Goal: Download file/media

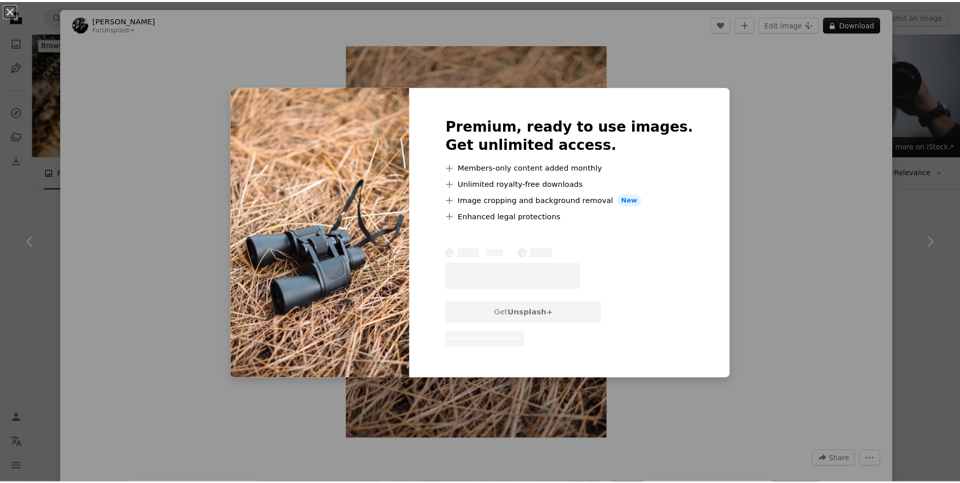
scroll to position [279, 0]
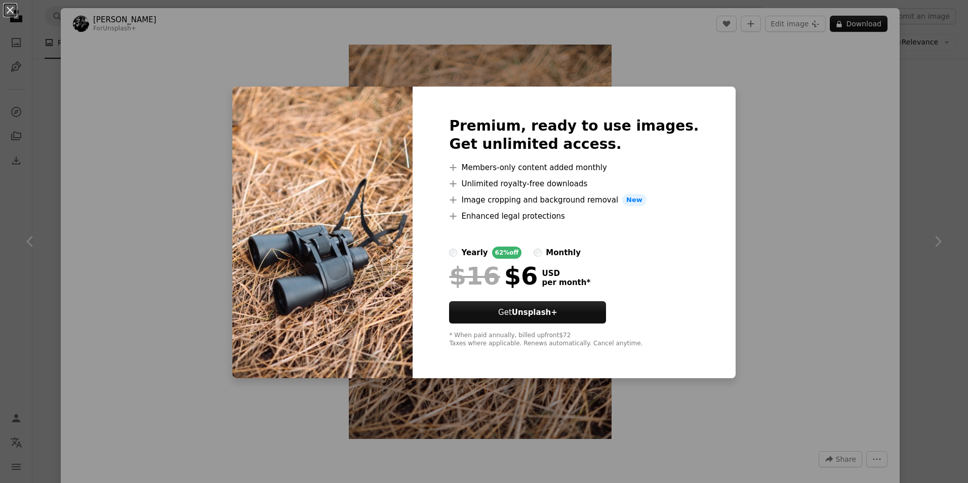
click at [849, 100] on div "An X shape Premium, ready to use images. Get unlimited access. A plus sign Memb…" at bounding box center [484, 241] width 968 height 483
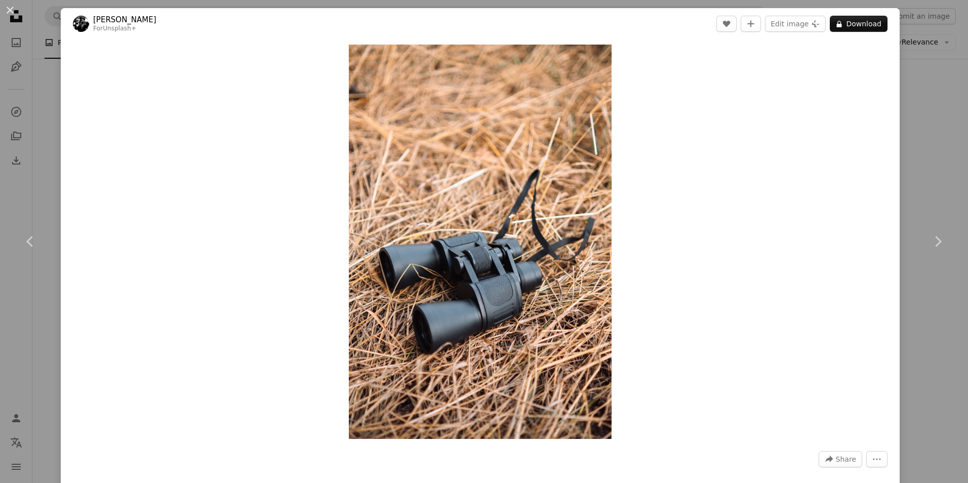
click at [916, 91] on div "An X shape Chevron left Chevron right [PERSON_NAME] For Unsplash+ A heart A plu…" at bounding box center [484, 241] width 968 height 483
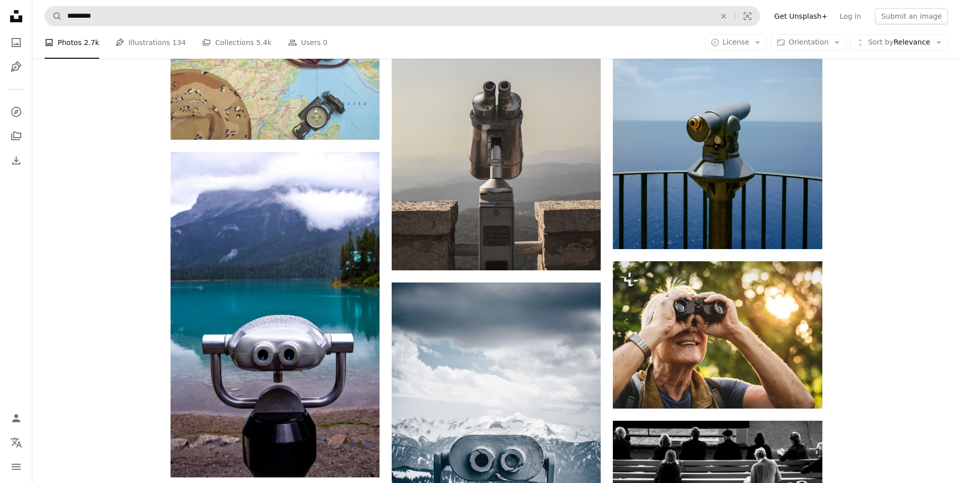
scroll to position [4986, 0]
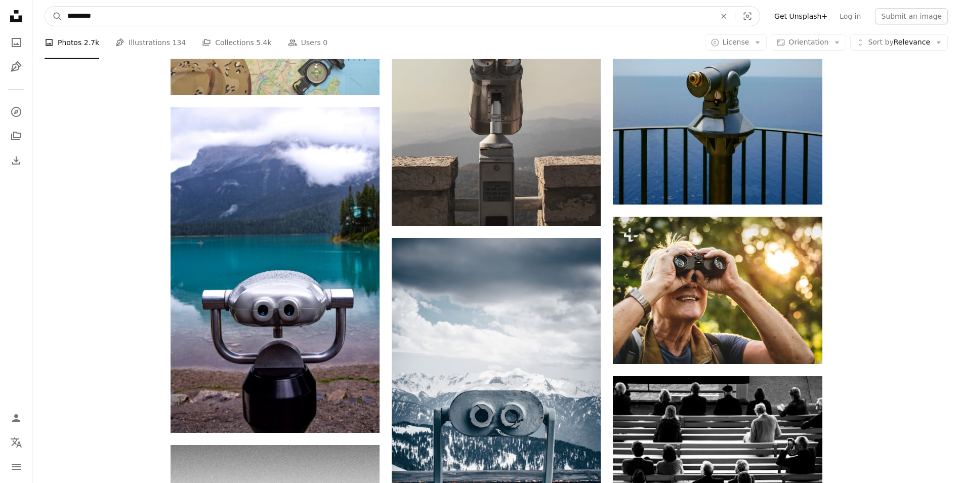
click at [206, 7] on input "*********" at bounding box center [387, 16] width 650 height 19
type input "**********"
click button "A magnifying glass" at bounding box center [53, 16] width 17 height 19
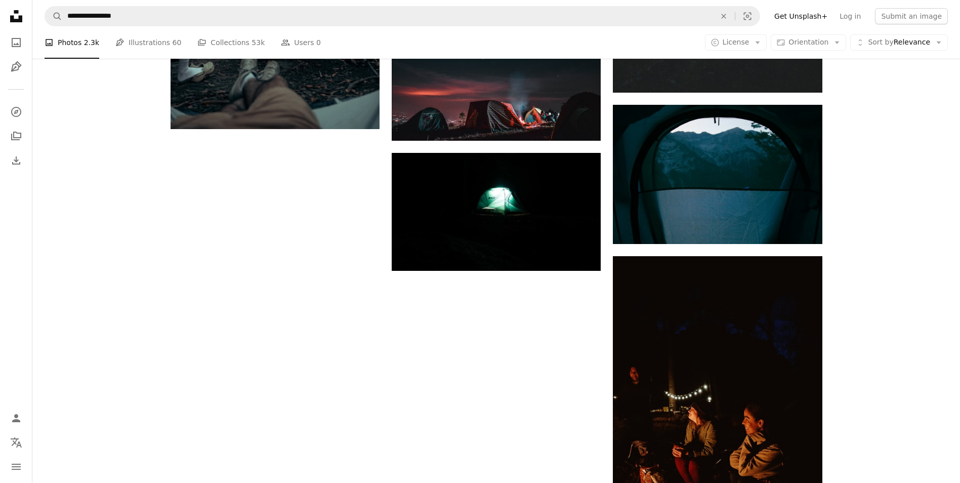
scroll to position [1721, 0]
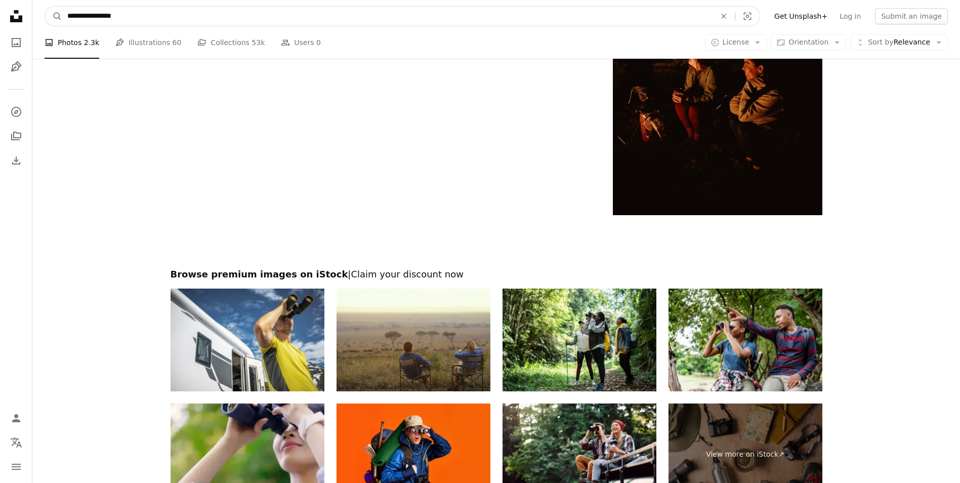
drag, startPoint x: 136, startPoint y: 21, endPoint x: 97, endPoint y: 22, distance: 39.5
click at [97, 22] on input "**********" at bounding box center [387, 16] width 650 height 19
type input "**********"
click button "A magnifying glass" at bounding box center [53, 16] width 17 height 19
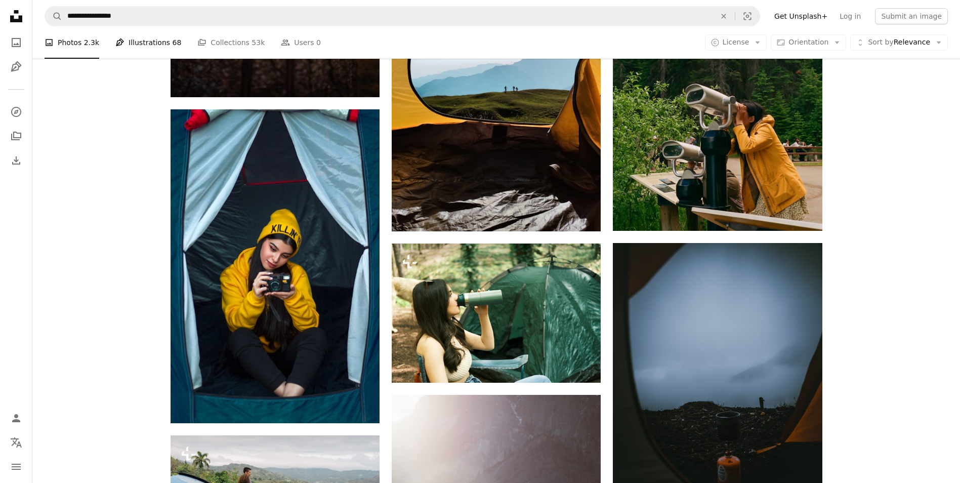
scroll to position [658, 0]
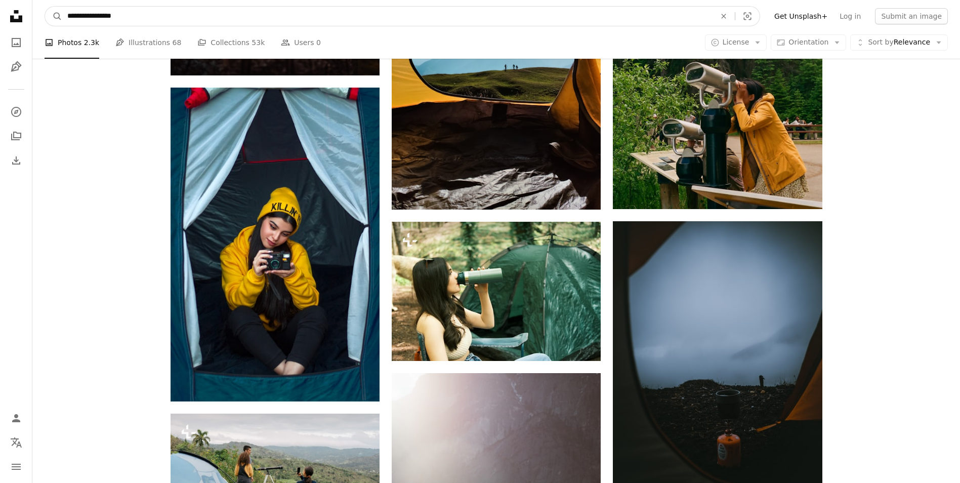
drag, startPoint x: 93, startPoint y: 17, endPoint x: 2, endPoint y: 18, distance: 90.6
type input "**********"
click button "A magnifying glass" at bounding box center [53, 16] width 17 height 19
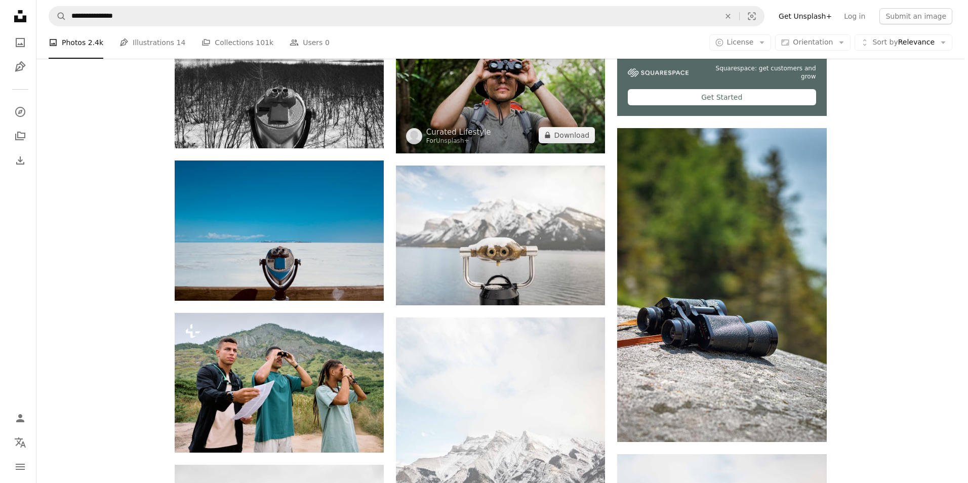
scroll to position [506, 0]
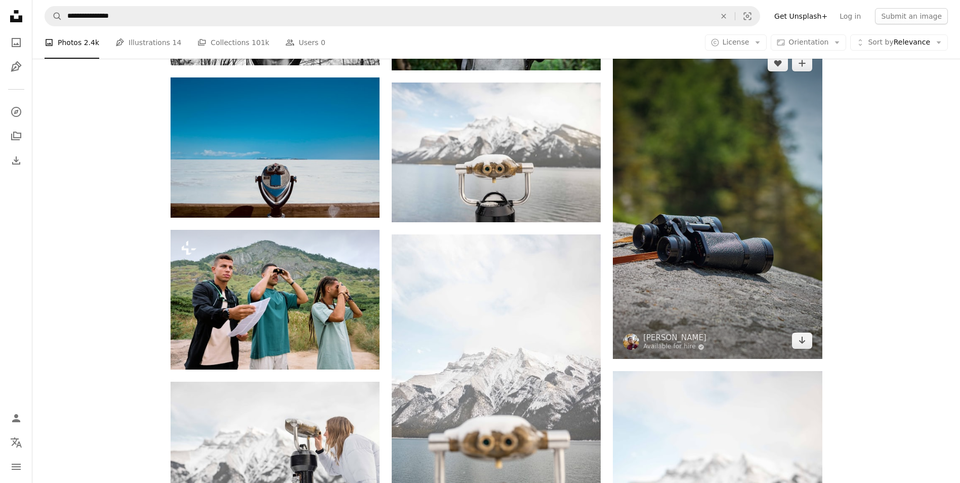
click at [706, 166] on img at bounding box center [717, 202] width 209 height 314
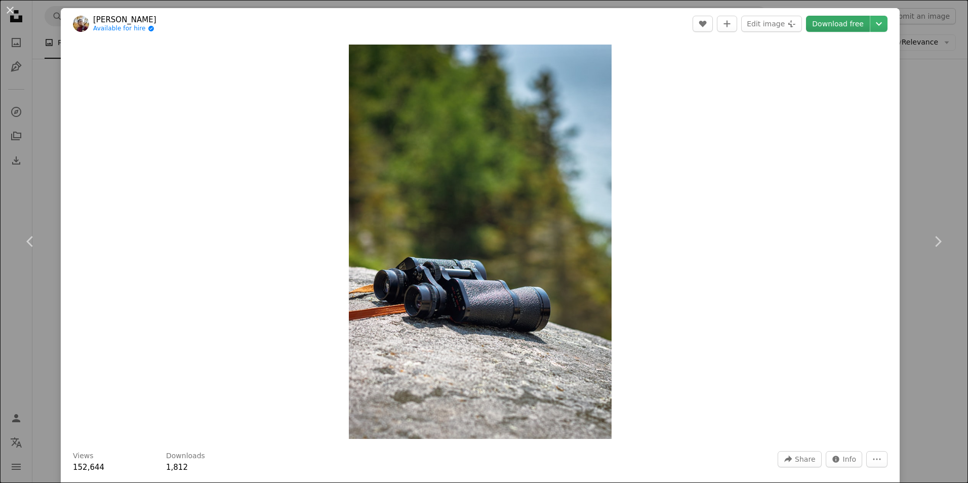
click at [819, 24] on link "Download free" at bounding box center [838, 24] width 64 height 16
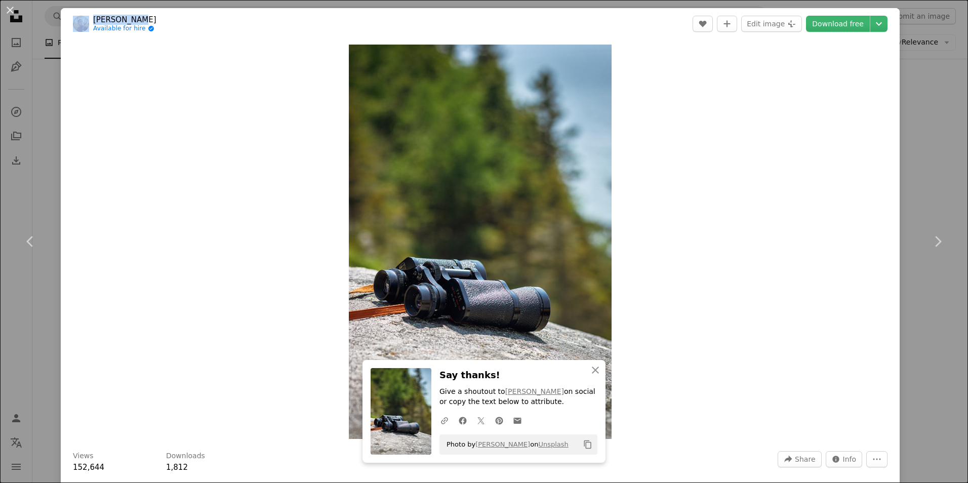
drag, startPoint x: 90, startPoint y: 17, endPoint x: 134, endPoint y: 17, distance: 44.5
click at [134, 17] on span "[PERSON_NAME] Available for hire A checkmark inside of a circle" at bounding box center [115, 24] width 84 height 18
copy span "[PERSON_NAME]"
click at [182, 34] on header "[PERSON_NAME] Available for hire A checkmark inside of a circle A heart A plus …" at bounding box center [480, 23] width 839 height 31
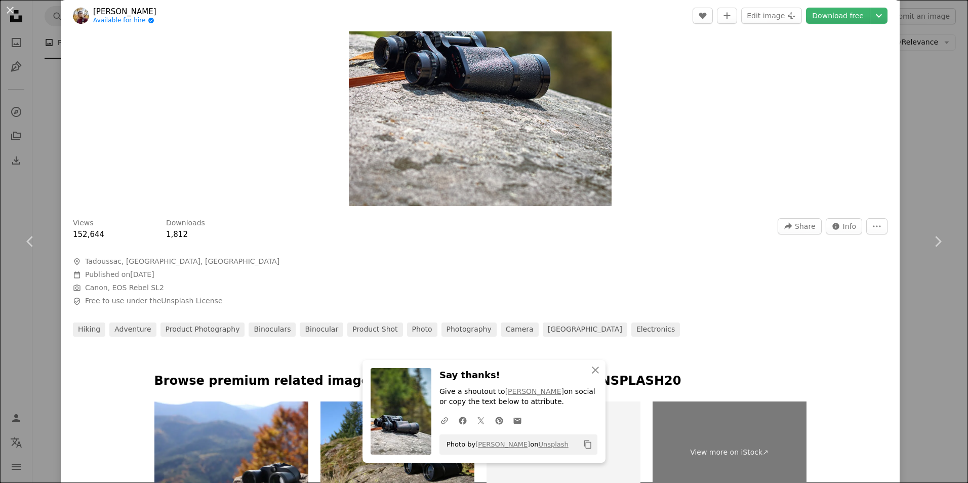
scroll to position [253, 0]
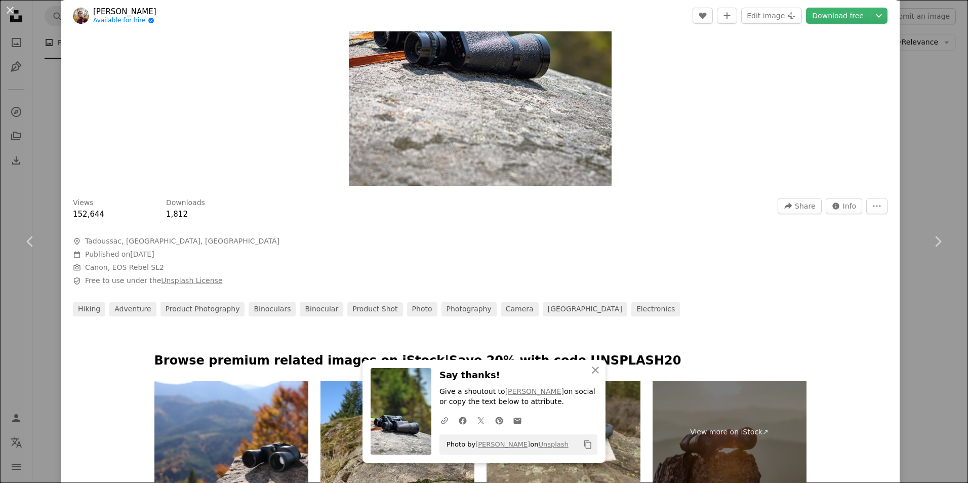
click at [197, 277] on link "Unsplash License" at bounding box center [191, 280] width 61 height 8
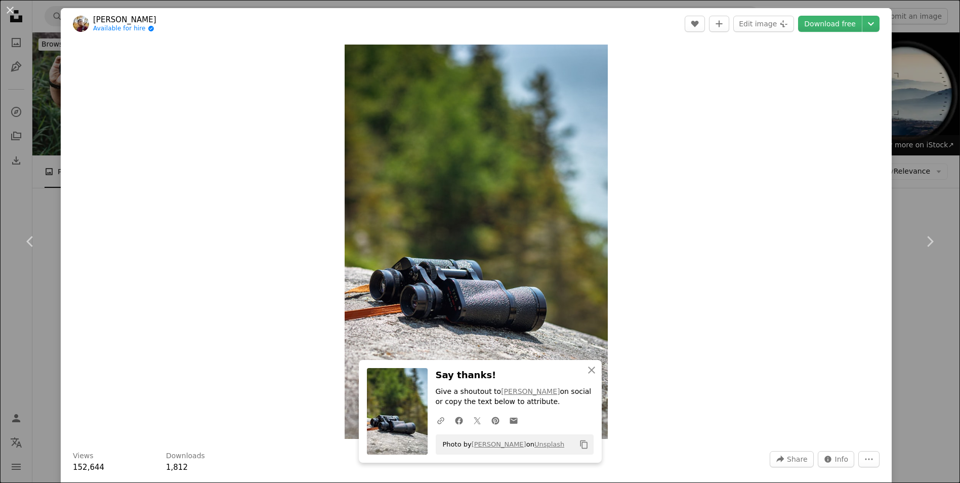
scroll to position [506, 0]
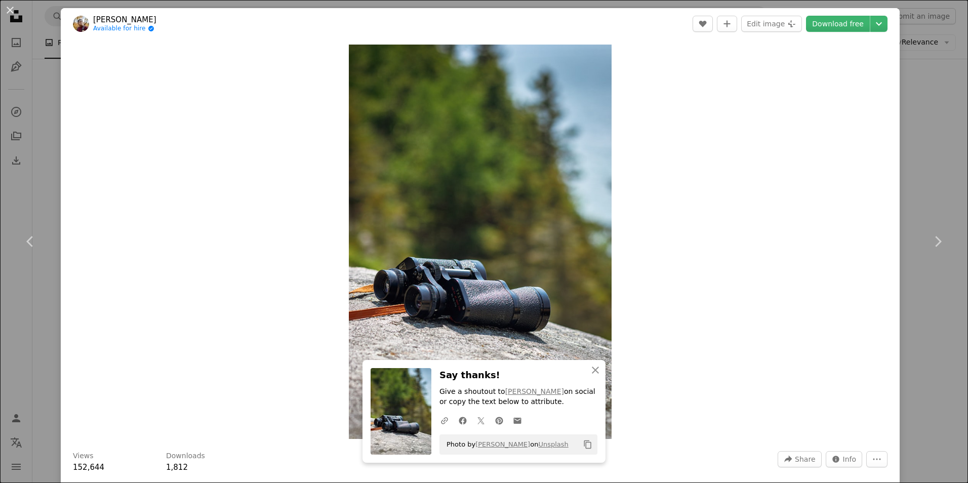
click at [913, 86] on div "An X shape Chevron left Chevron right An X shape Close Say thanks! Give a shout…" at bounding box center [484, 241] width 968 height 483
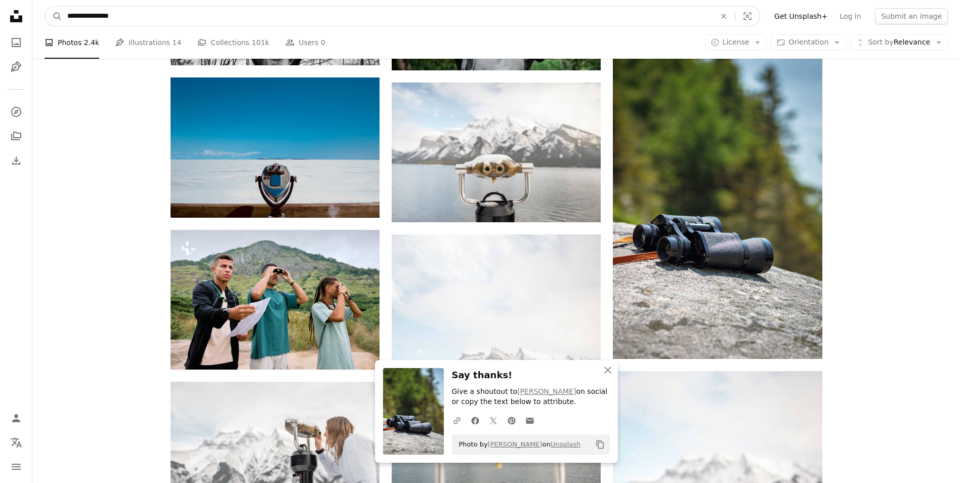
drag, startPoint x: 162, startPoint y: 9, endPoint x: -2, endPoint y: 13, distance: 164.5
type input "*"
type input "**********"
click button "A magnifying glass" at bounding box center [53, 16] width 17 height 19
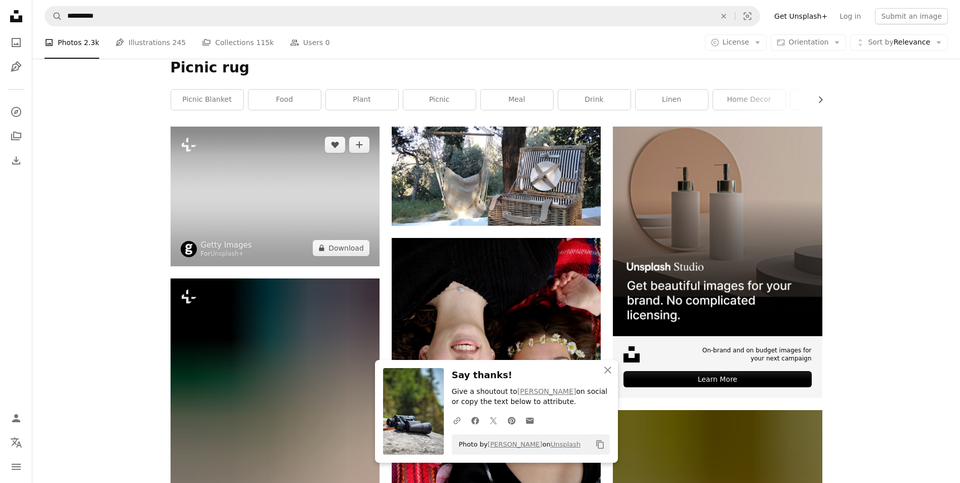
scroll to position [152, 0]
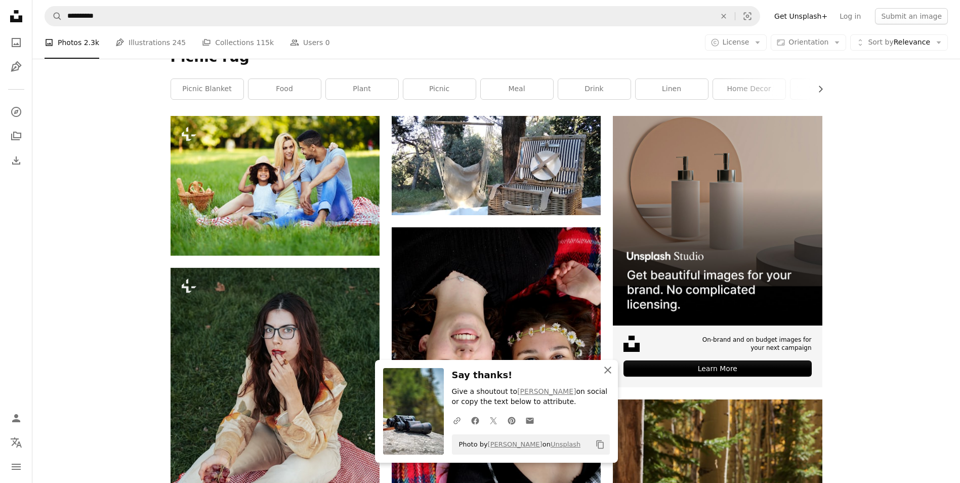
click at [610, 372] on icon "button" at bounding box center [607, 369] width 7 height 7
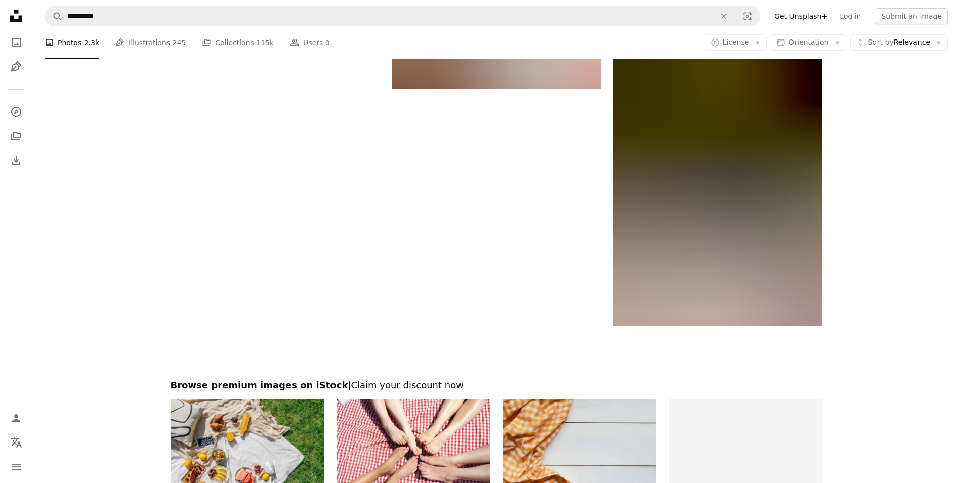
scroll to position [1721, 0]
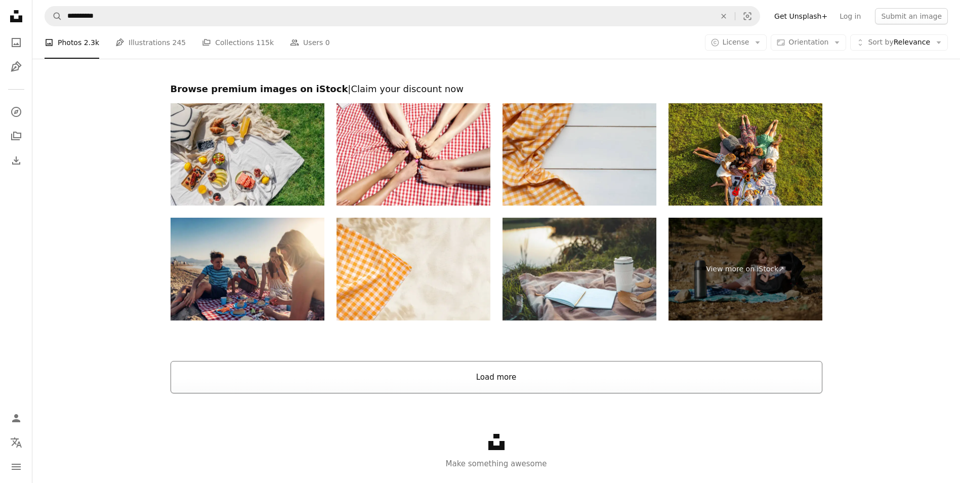
click at [488, 361] on button "Load more" at bounding box center [497, 377] width 652 height 32
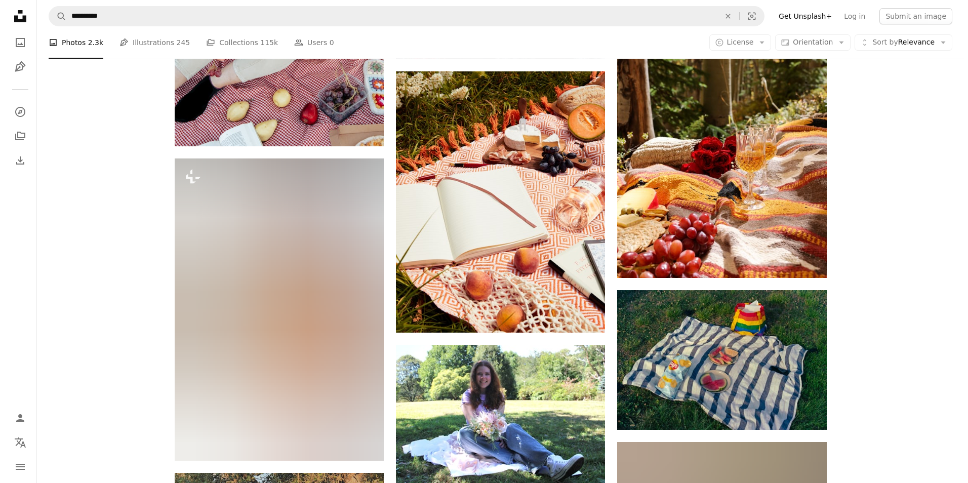
scroll to position [767, 0]
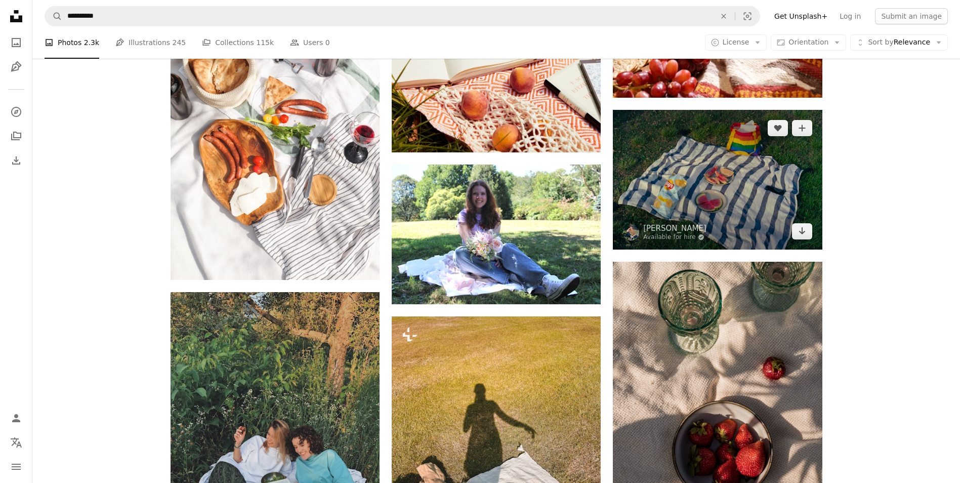
click at [730, 190] on img at bounding box center [717, 179] width 209 height 139
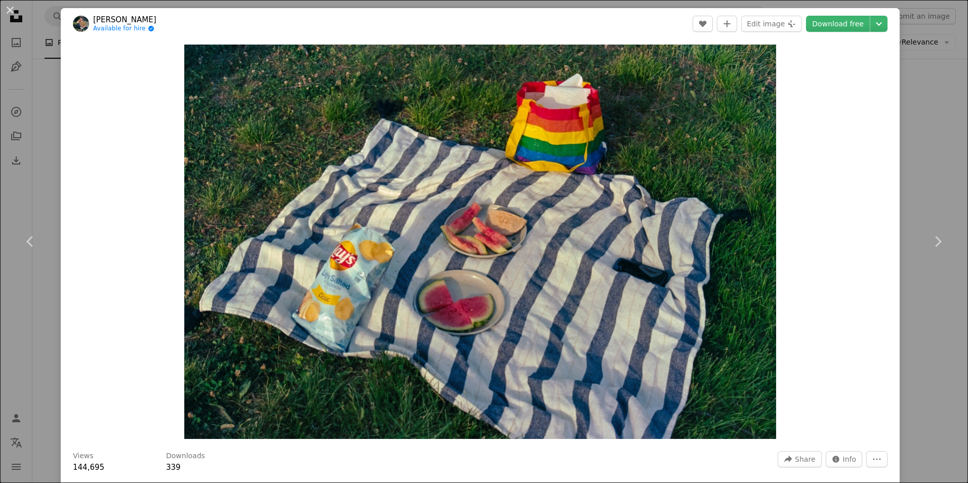
drag, startPoint x: 92, startPoint y: 16, endPoint x: 160, endPoint y: 20, distance: 68.5
click at [160, 20] on header "[PERSON_NAME] Available for hire A checkmark inside of a circle A heart A plus …" at bounding box center [480, 23] width 839 height 31
copy link "[PERSON_NAME]"
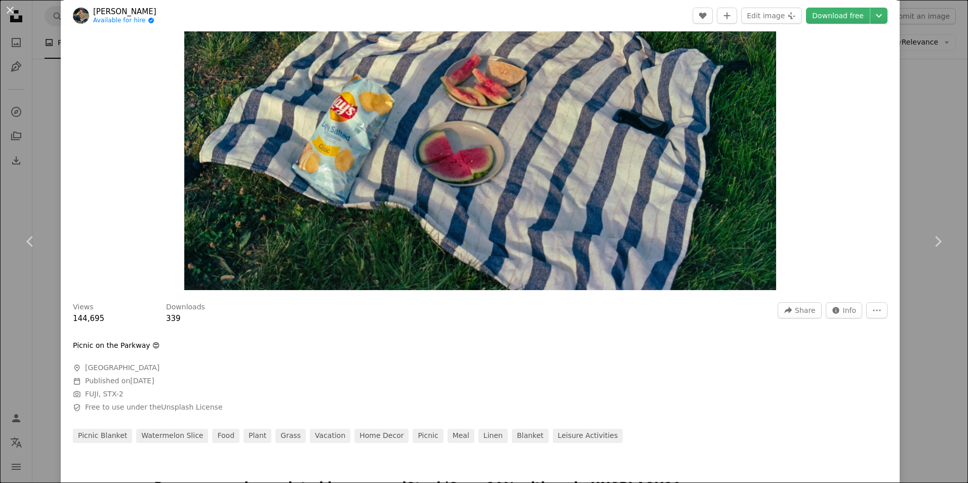
scroll to position [152, 0]
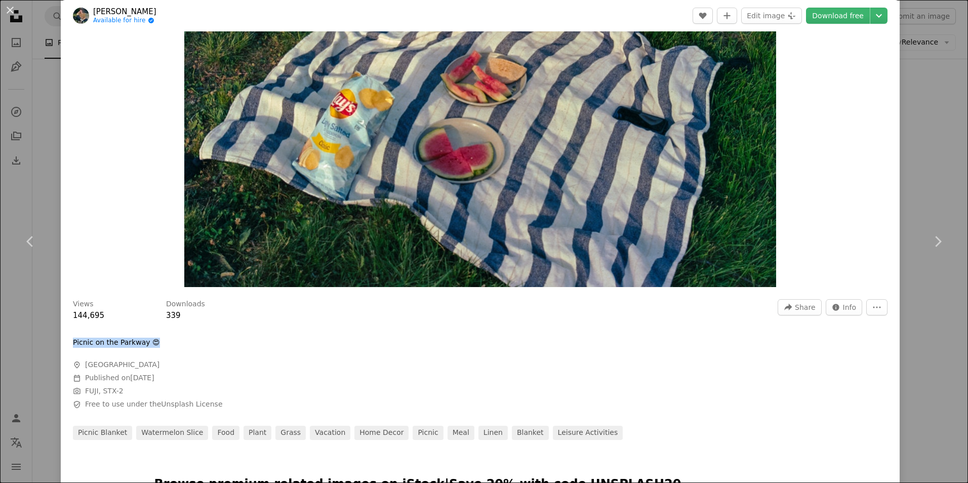
drag, startPoint x: 73, startPoint y: 343, endPoint x: 162, endPoint y: 347, distance: 88.7
click at [162, 347] on div "Picnic on the Parkway 😍" at bounding box center [225, 343] width 304 height 10
copy p "Picnic on the Parkway 😍"
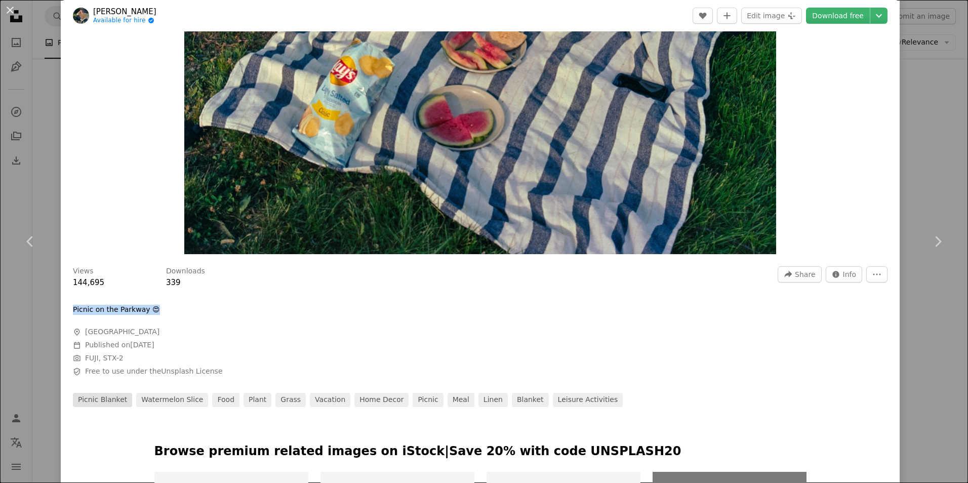
scroll to position [202, 0]
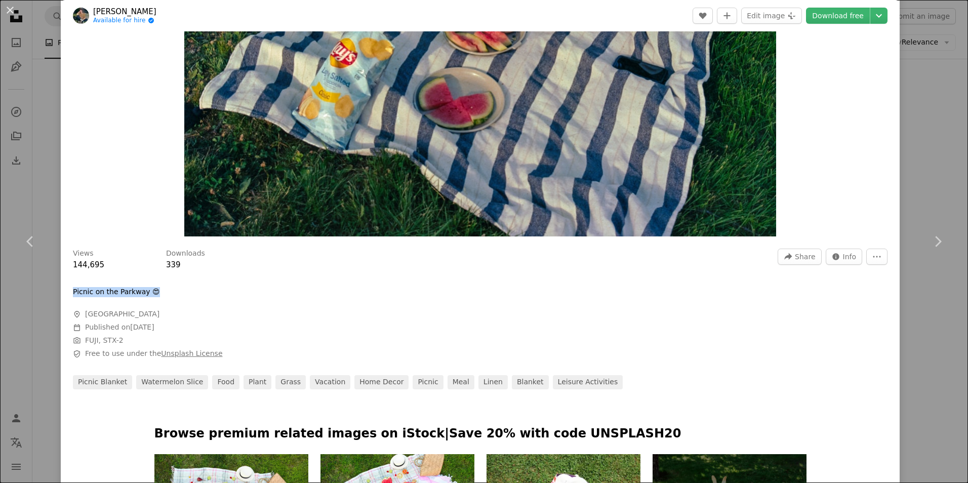
click at [189, 349] on link "Unsplash License" at bounding box center [191, 353] width 61 height 8
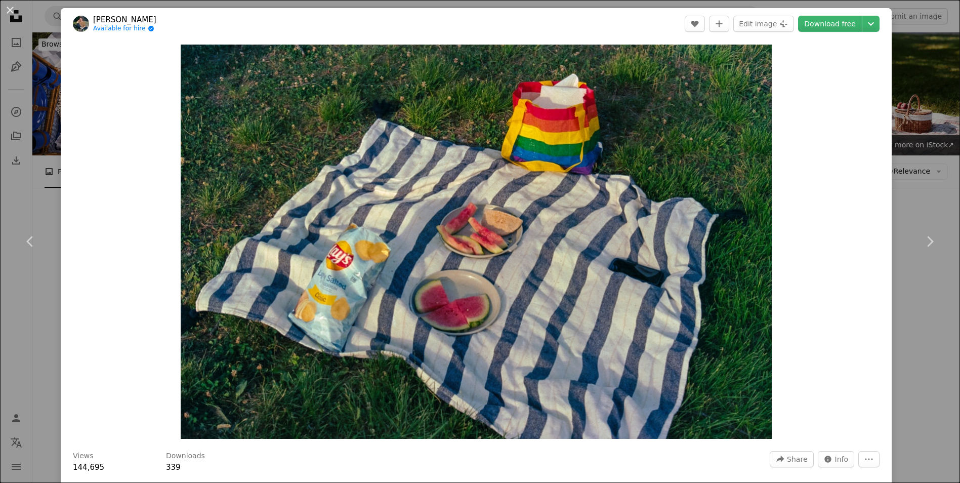
scroll to position [767, 0]
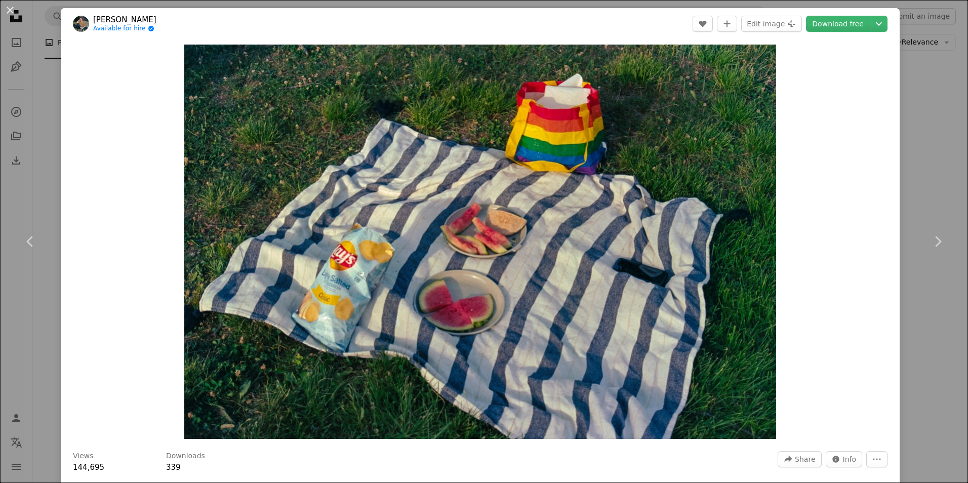
click at [940, 110] on div "An X shape Chevron left Chevron right [PERSON_NAME] Available for hire A checkm…" at bounding box center [484, 241] width 968 height 483
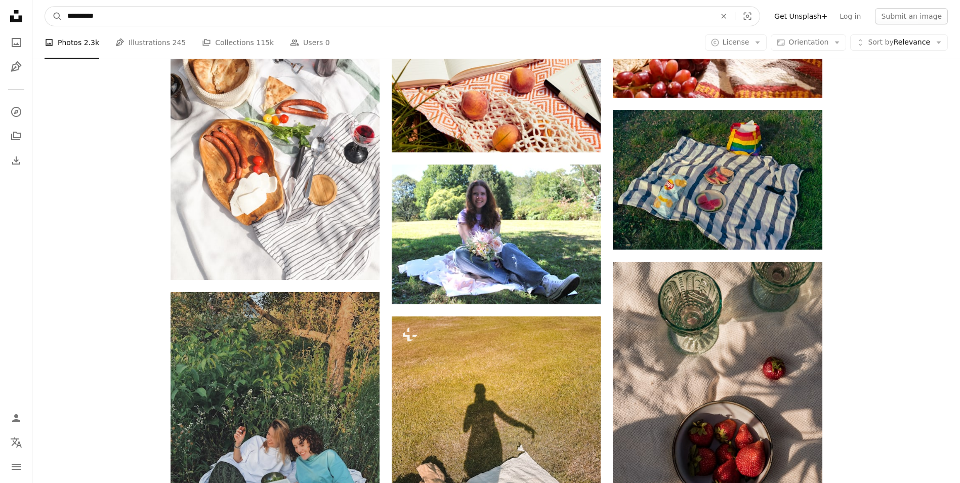
drag, startPoint x: 139, startPoint y: 13, endPoint x: 0, endPoint y: 11, distance: 139.2
type input "********"
click button "A magnifying glass" at bounding box center [53, 16] width 17 height 19
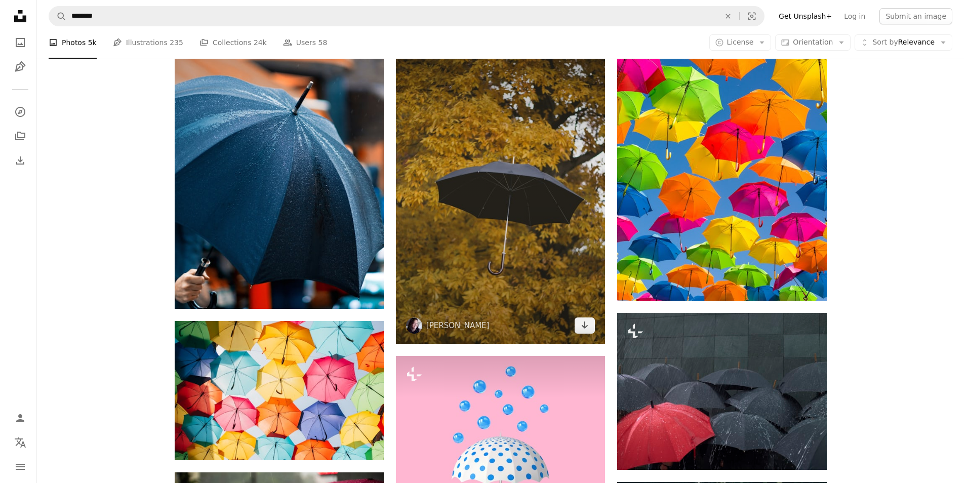
scroll to position [506, 0]
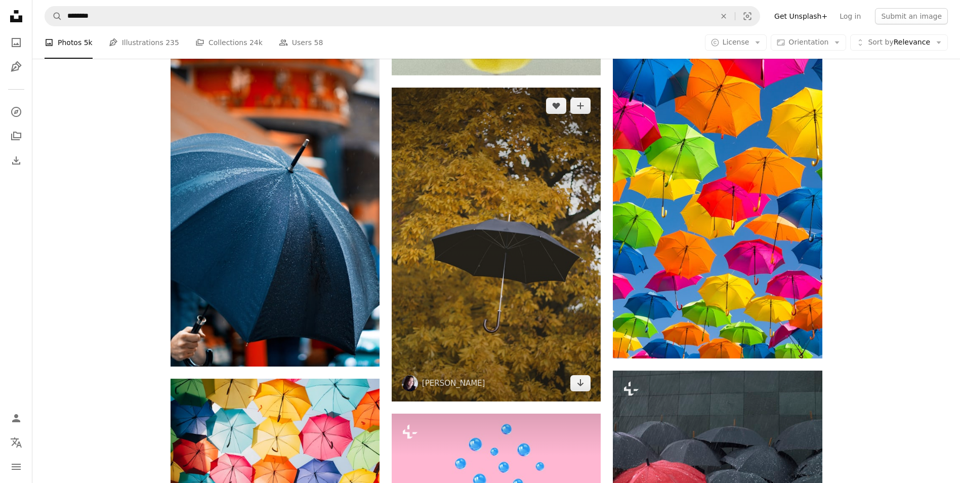
click at [531, 162] on img at bounding box center [496, 245] width 209 height 314
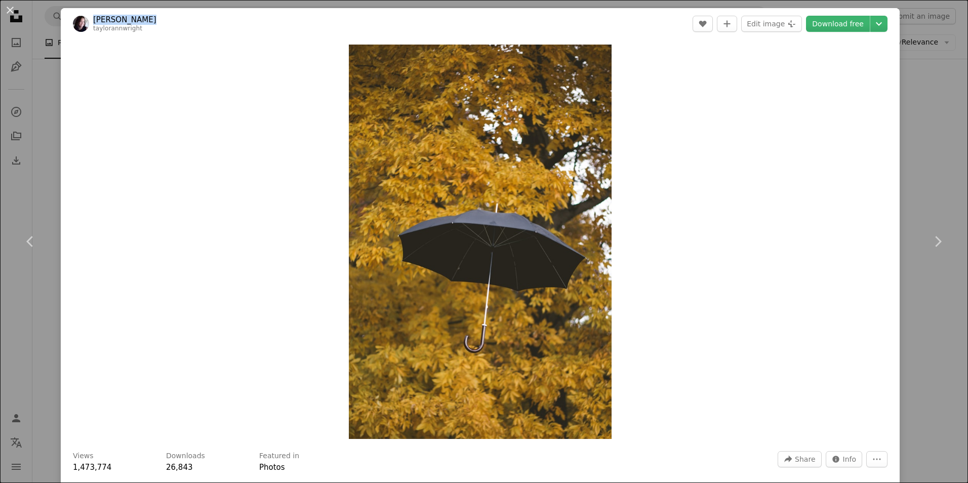
drag, startPoint x: 94, startPoint y: 16, endPoint x: 140, endPoint y: 17, distance: 45.6
click at [140, 17] on header "[PERSON_NAME] taylorannwright A heart A plus sign Edit image Plus sign for Unsp…" at bounding box center [480, 23] width 839 height 31
copy link "[PERSON_NAME]"
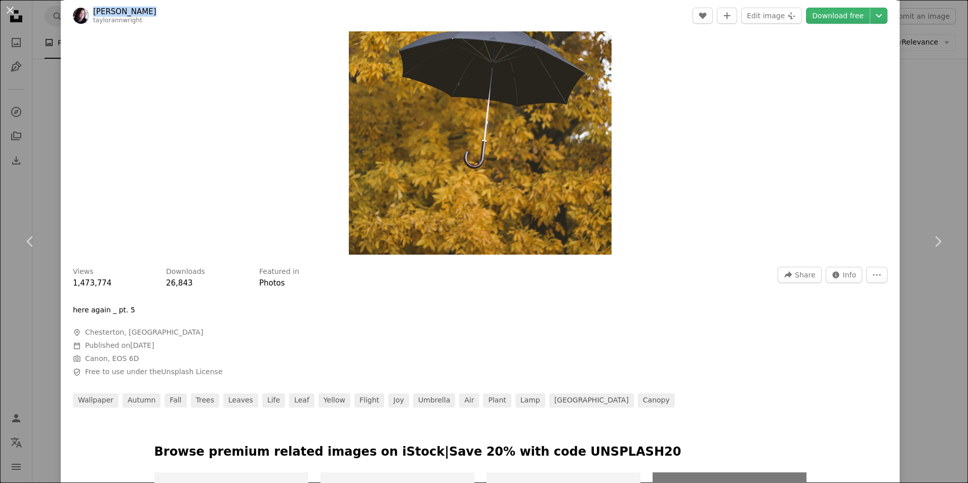
scroll to position [202, 0]
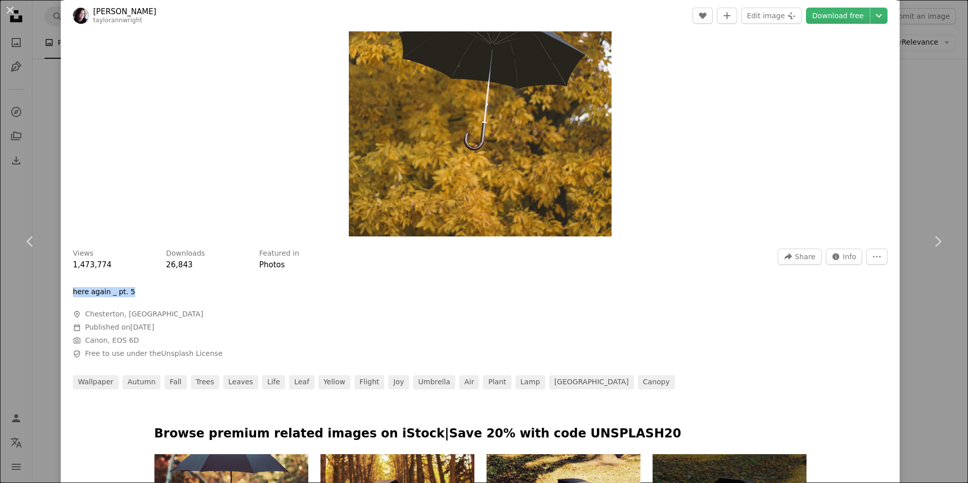
drag, startPoint x: 83, startPoint y: 291, endPoint x: 152, endPoint y: 293, distance: 69.4
click at [152, 293] on div "Views 1,473,774 Downloads 26,843 Featured in Photos A forward-right arrow Share…" at bounding box center [480, 315] width 839 height 148
copy p "here again _ pt. 5"
click at [188, 351] on link "Unsplash License" at bounding box center [191, 353] width 61 height 8
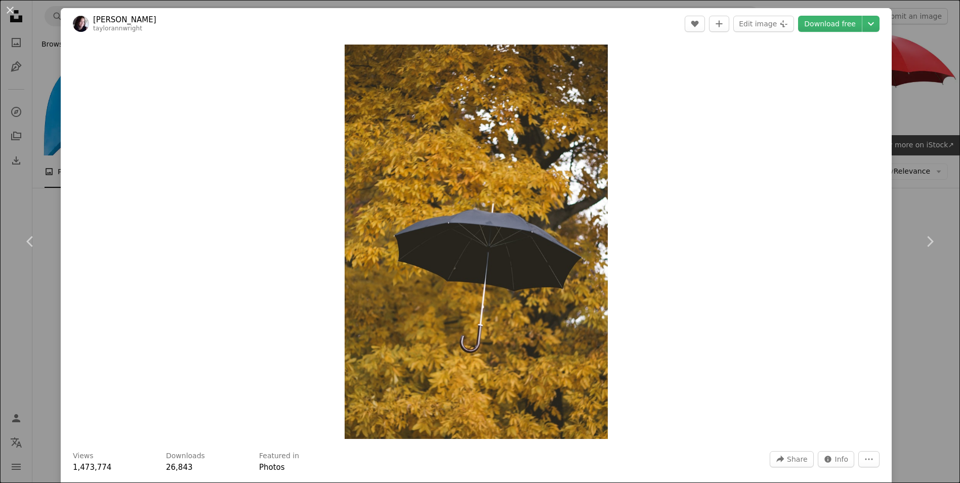
scroll to position [506, 0]
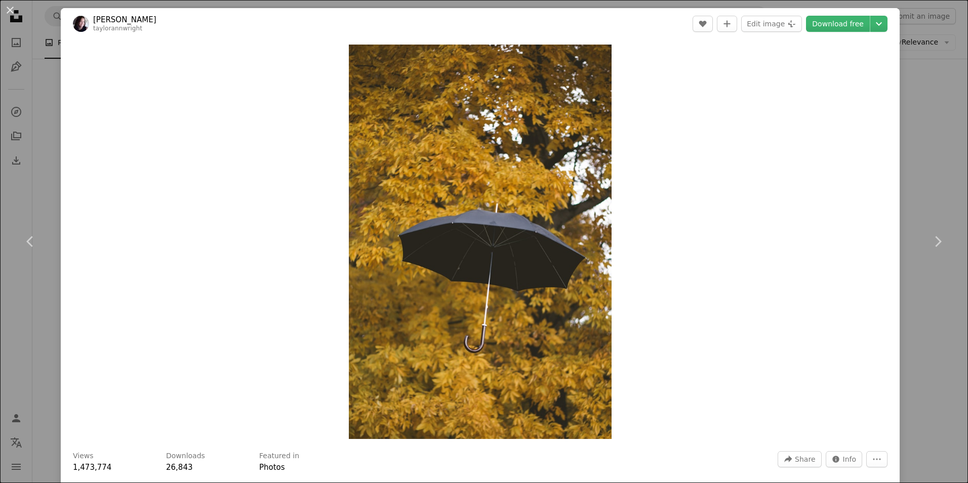
click at [926, 74] on div "An X shape Chevron left Chevron right [PERSON_NAME] taylorannwright A heart A p…" at bounding box center [484, 241] width 968 height 483
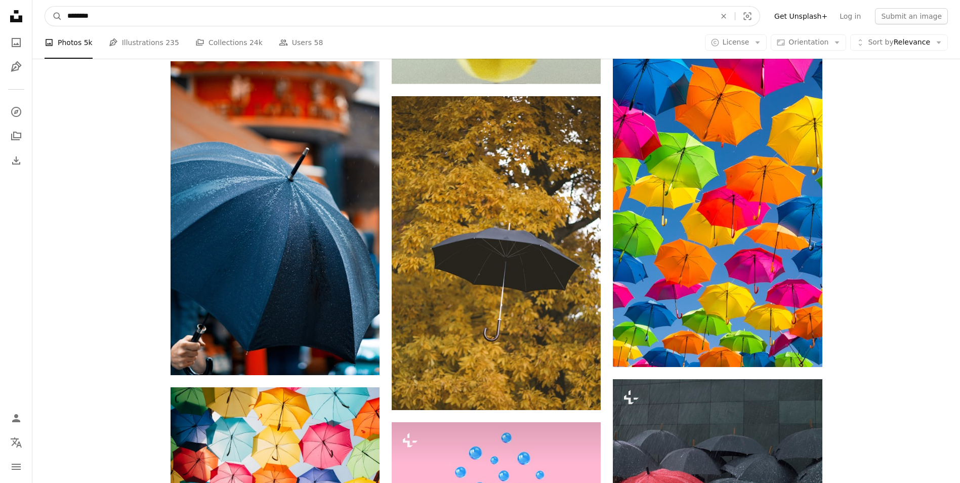
drag, startPoint x: 224, startPoint y: 11, endPoint x: 34, endPoint y: 9, distance: 190.3
click at [34, 9] on nav "A magnifying glass ******** An X shape Visual search Filters Get Unsplash+ Log …" at bounding box center [496, 16] width 928 height 32
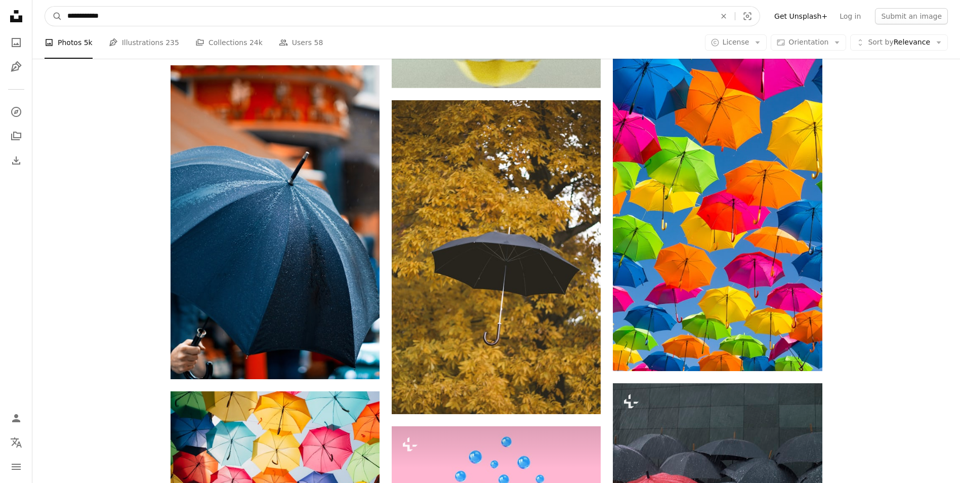
type input "**********"
click button "A magnifying glass" at bounding box center [53, 16] width 17 height 19
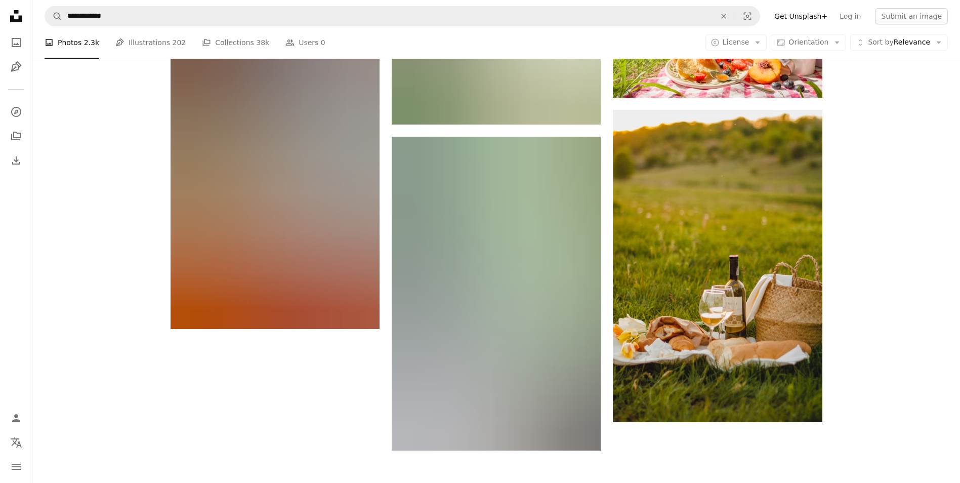
scroll to position [1569, 0]
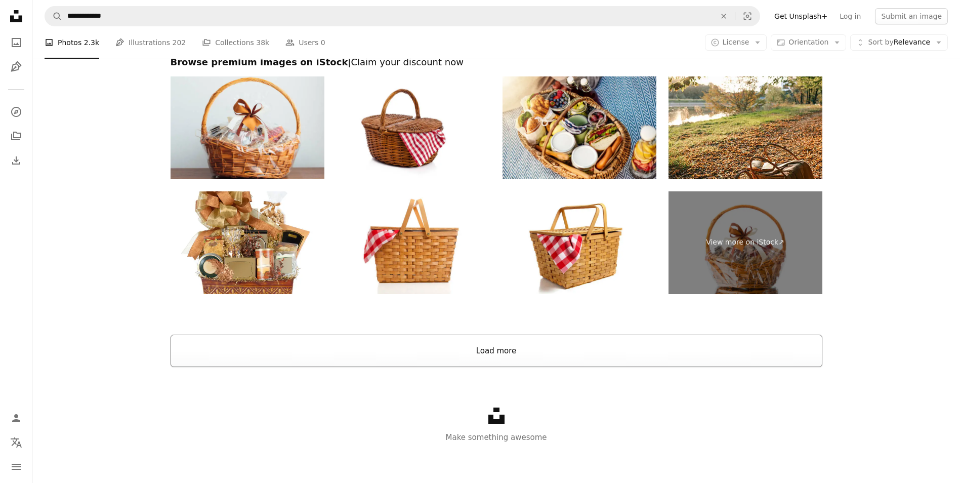
click at [518, 343] on button "Load more" at bounding box center [497, 351] width 652 height 32
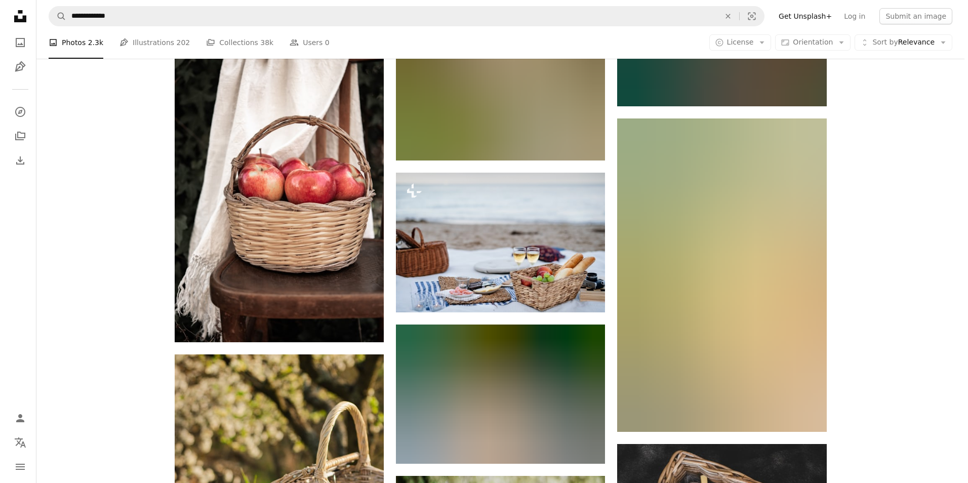
scroll to position [915, 0]
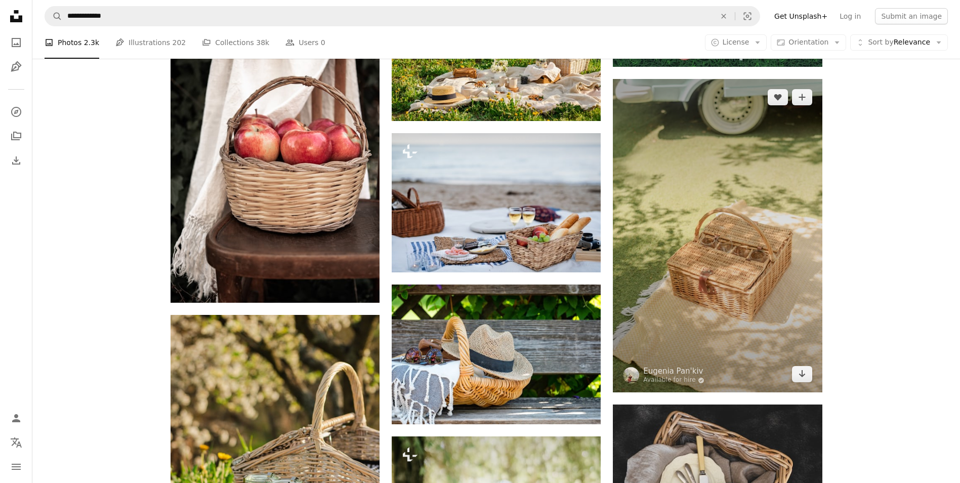
click at [785, 252] on img at bounding box center [717, 235] width 209 height 313
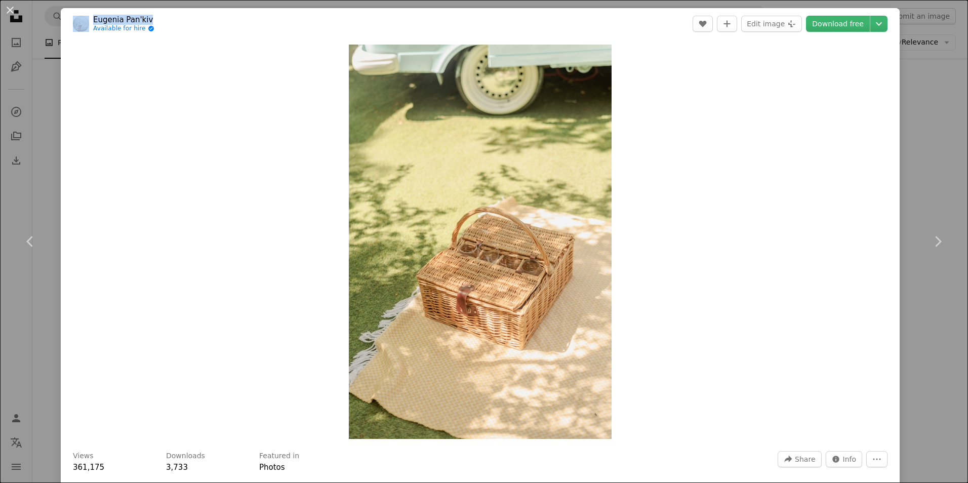
drag, startPoint x: 91, startPoint y: 17, endPoint x: 147, endPoint y: 17, distance: 56.2
click at [147, 17] on span "[PERSON_NAME] Pan'kiv Available for hire A checkmark inside of a circle" at bounding box center [113, 24] width 81 height 18
copy span "Eugenia Pan'kiv"
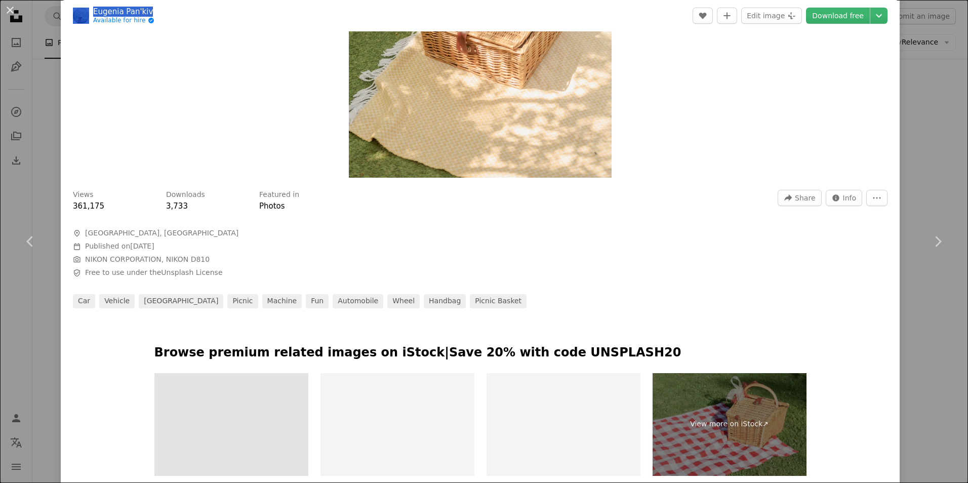
scroll to position [304, 0]
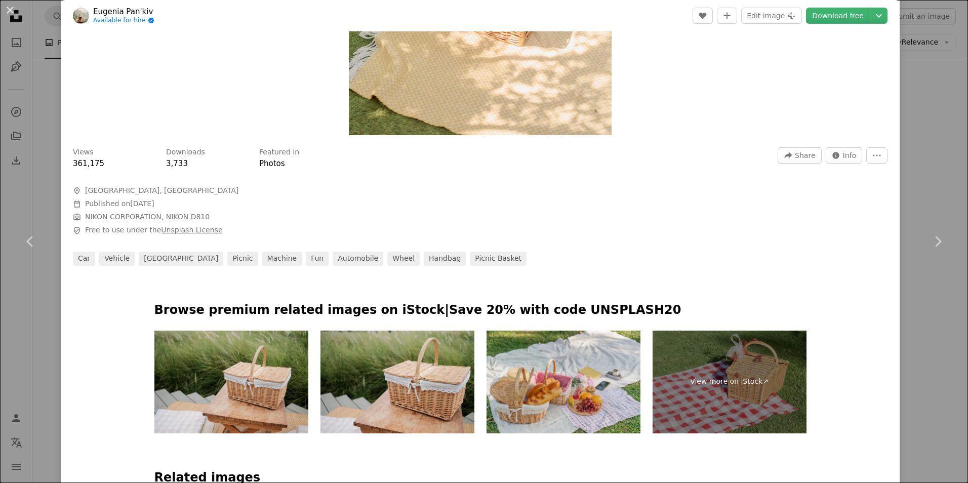
click at [176, 228] on link "Unsplash License" at bounding box center [191, 230] width 61 height 8
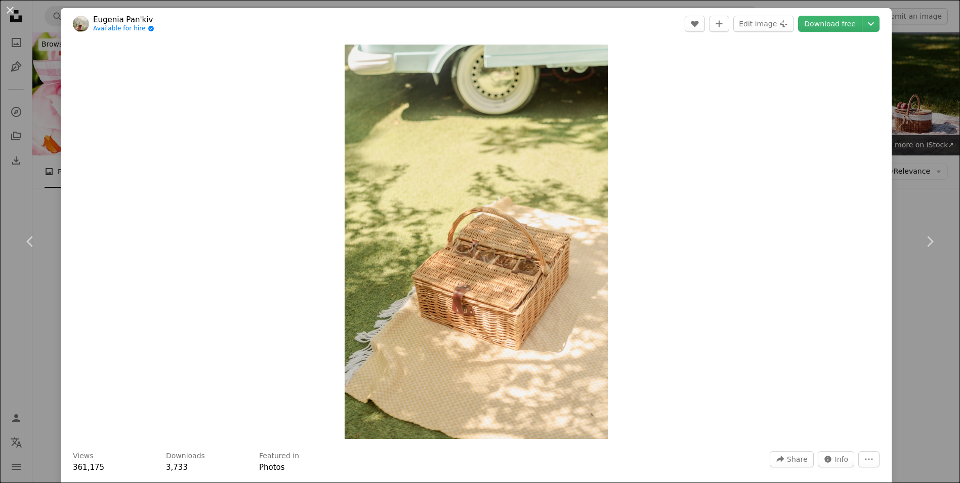
scroll to position [915, 0]
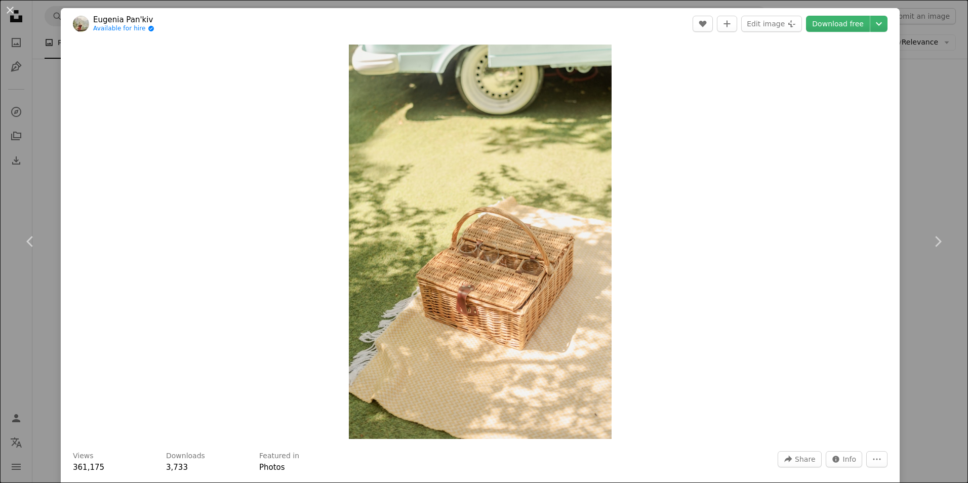
click at [909, 51] on div "An X shape Chevron left Chevron right [PERSON_NAME] Pan'kiv Available for hire …" at bounding box center [484, 241] width 968 height 483
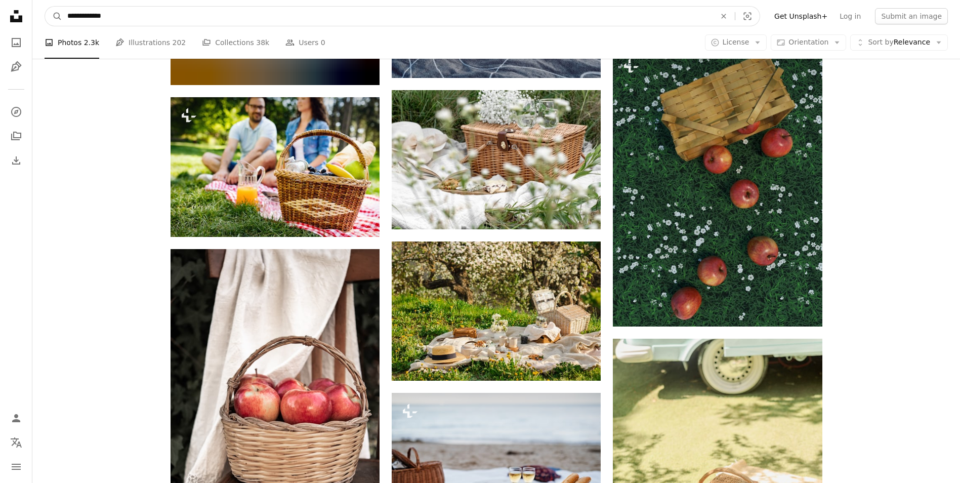
drag, startPoint x: 237, startPoint y: 11, endPoint x: -2, endPoint y: -31, distance: 243.0
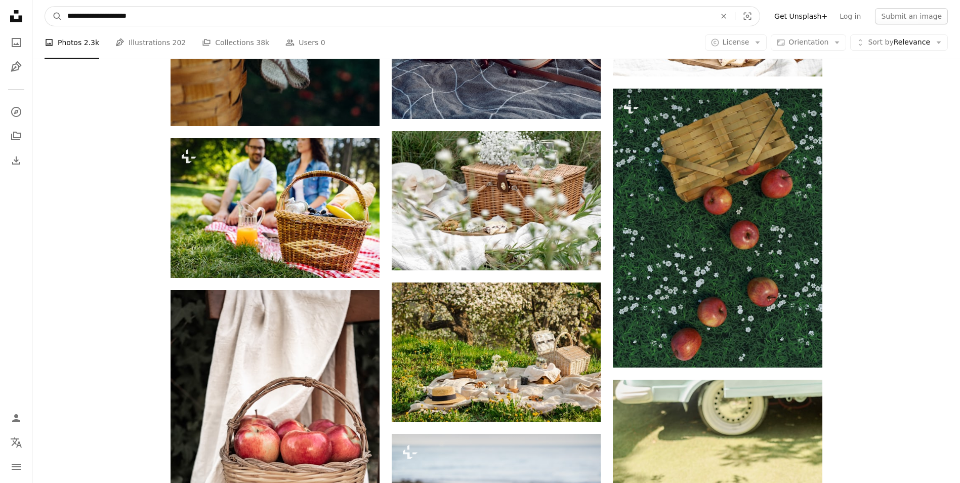
type input "**********"
click button "A magnifying glass" at bounding box center [53, 16] width 17 height 19
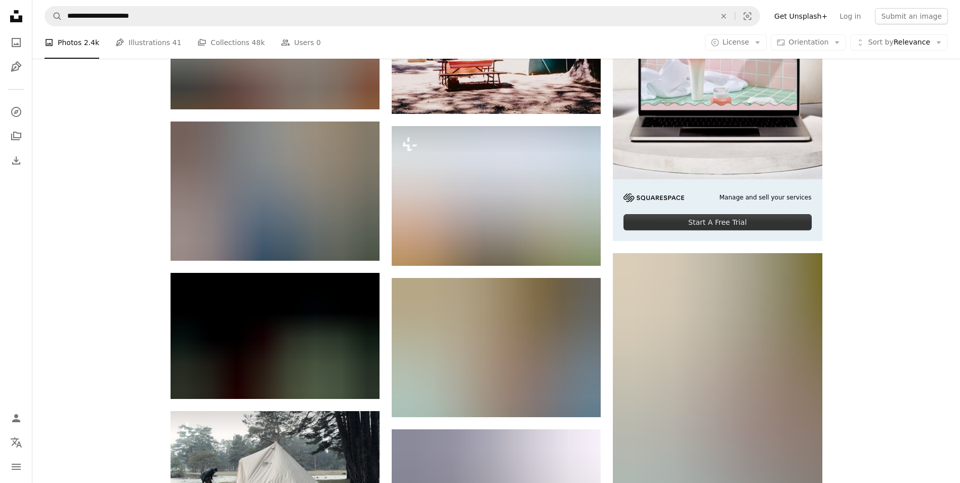
scroll to position [304, 0]
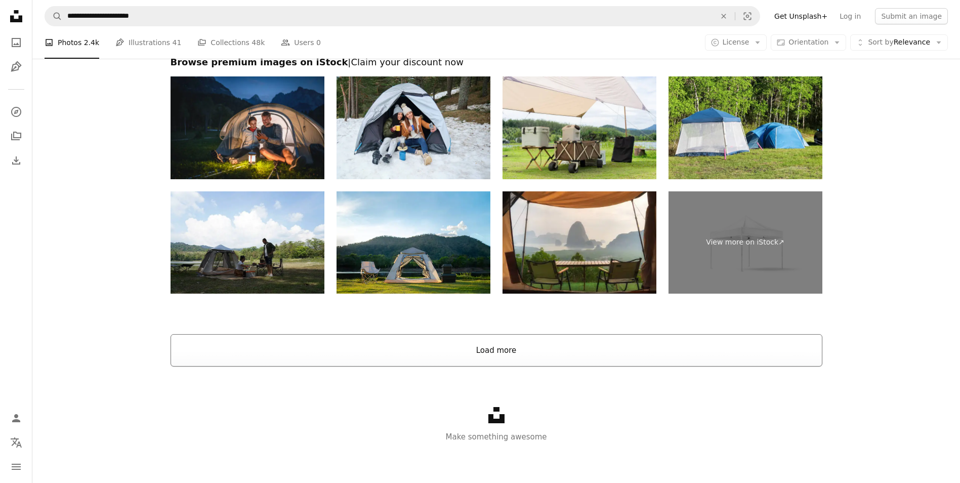
click at [499, 349] on button "Load more" at bounding box center [497, 350] width 652 height 32
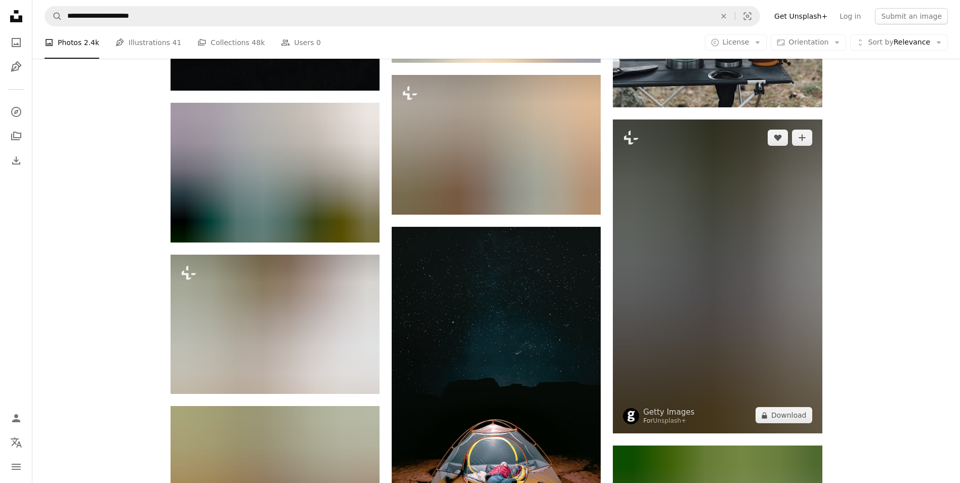
scroll to position [6616, 0]
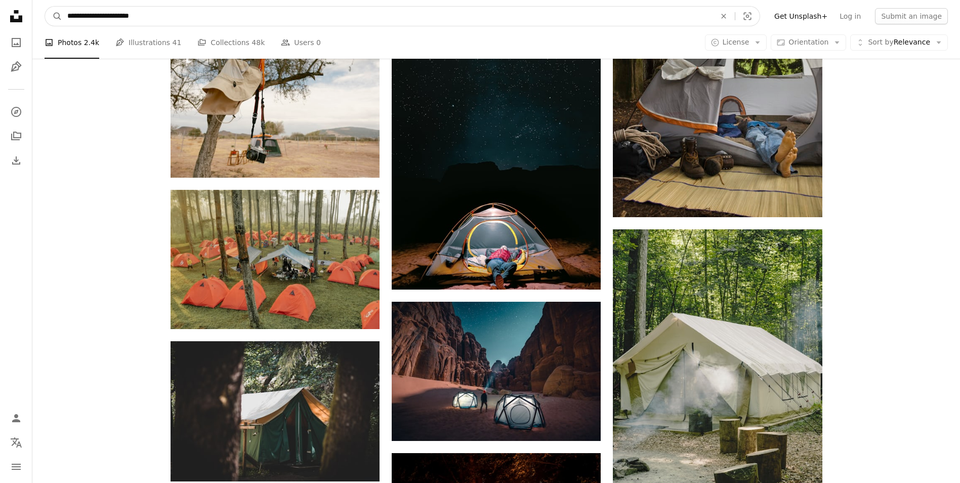
drag, startPoint x: 211, startPoint y: 22, endPoint x: -2, endPoint y: 33, distance: 212.9
type input "**********"
click button "A magnifying glass" at bounding box center [53, 16] width 17 height 19
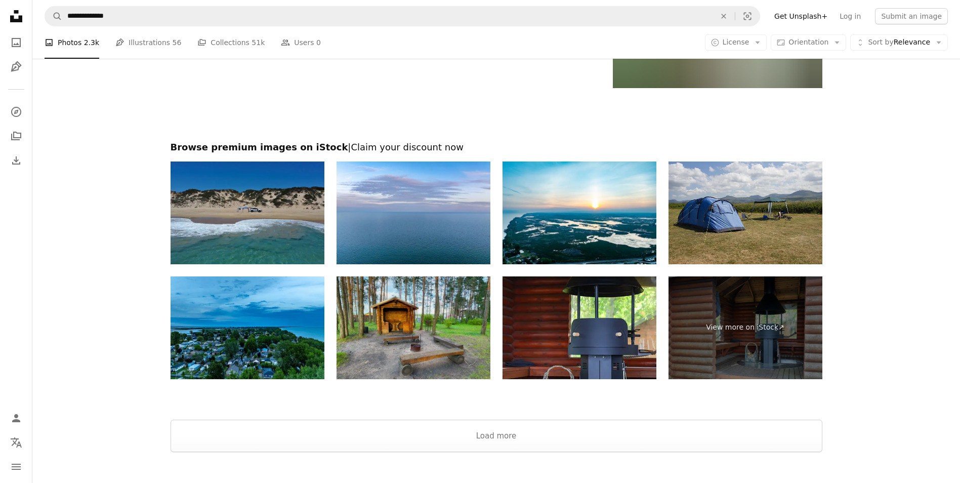
scroll to position [1721, 0]
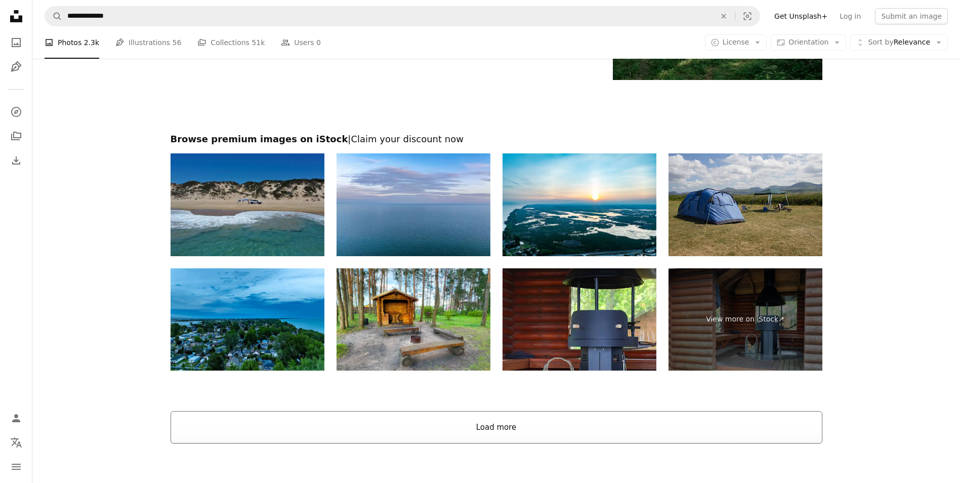
click at [417, 418] on button "Load more" at bounding box center [497, 427] width 652 height 32
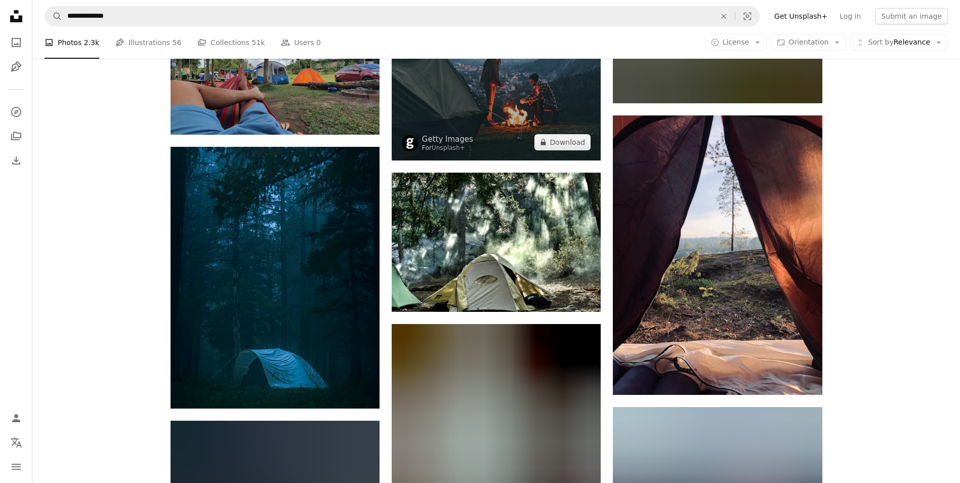
scroll to position [2328, 0]
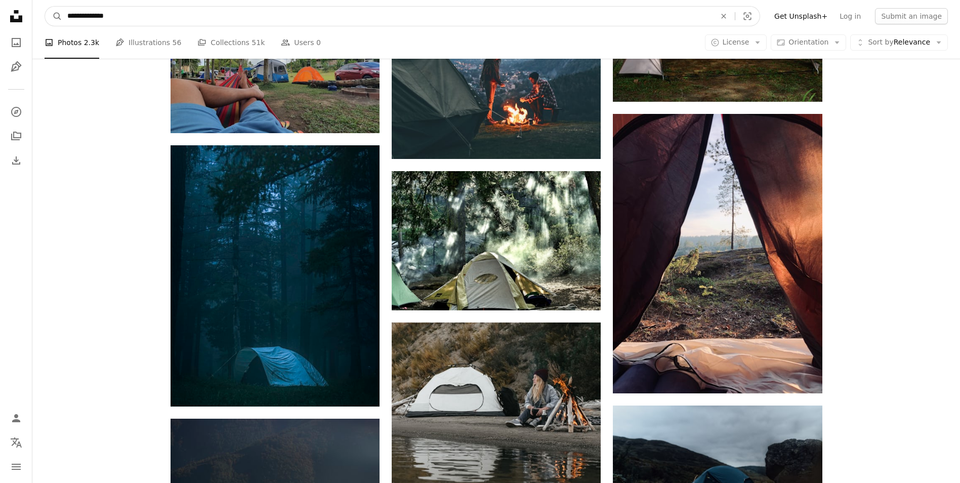
drag, startPoint x: 126, startPoint y: 17, endPoint x: 96, endPoint y: 24, distance: 30.7
click at [96, 24] on input "**********" at bounding box center [387, 16] width 650 height 19
type input "**********"
click button "A magnifying glass" at bounding box center [53, 16] width 17 height 19
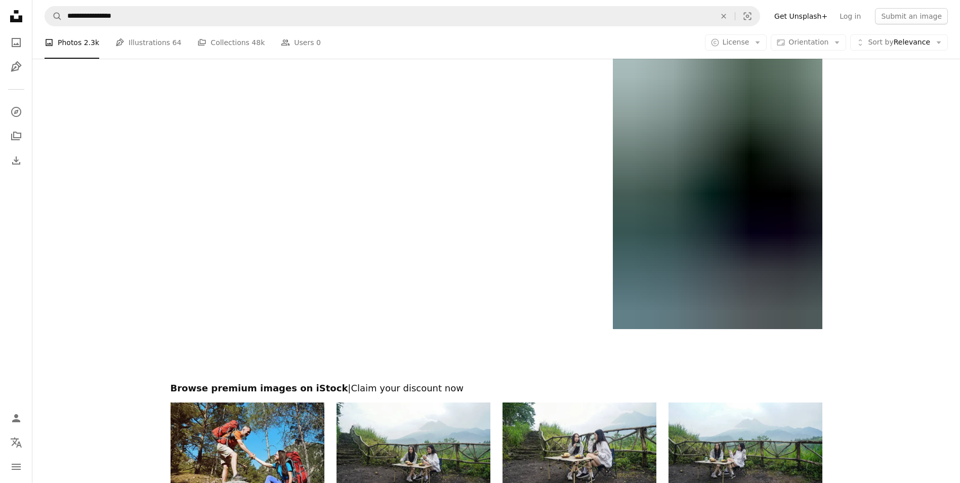
scroll to position [1924, 0]
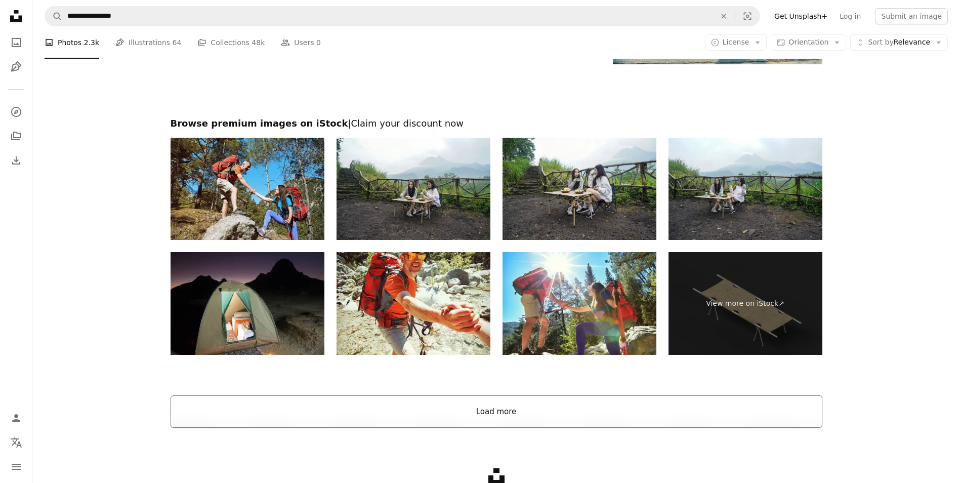
click at [548, 406] on button "Load more" at bounding box center [497, 411] width 652 height 32
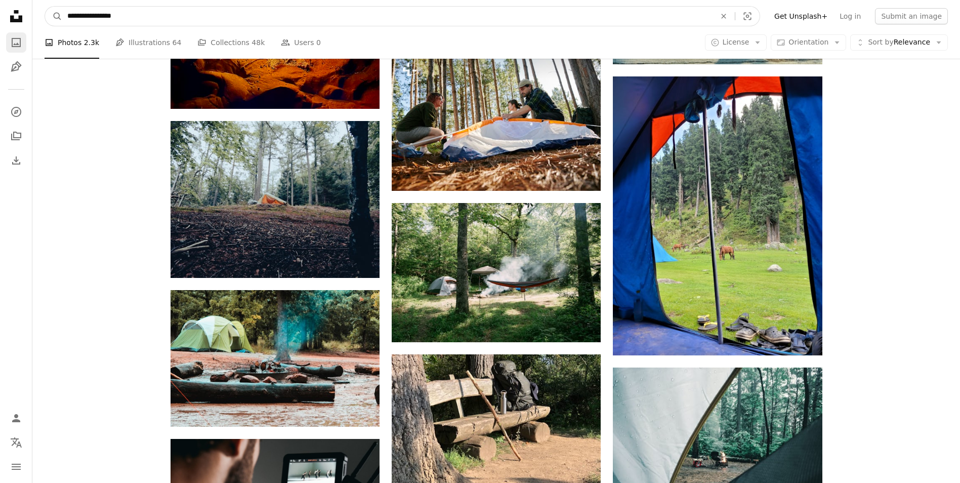
drag, startPoint x: 129, startPoint y: 12, endPoint x: 8, endPoint y: 45, distance: 125.4
click at [1, 49] on div "**********" at bounding box center [480, 485] width 960 height 4819
type input "*******"
click button "A magnifying glass" at bounding box center [53, 16] width 17 height 19
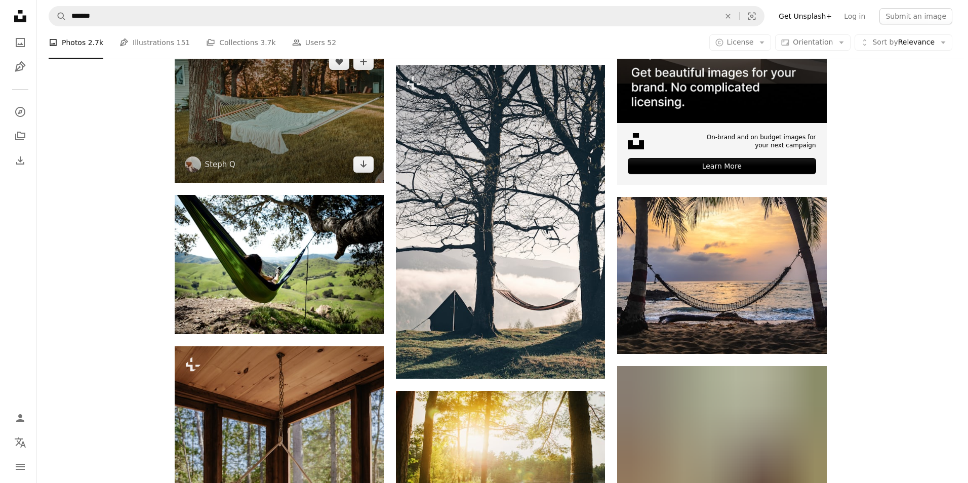
scroll to position [304, 0]
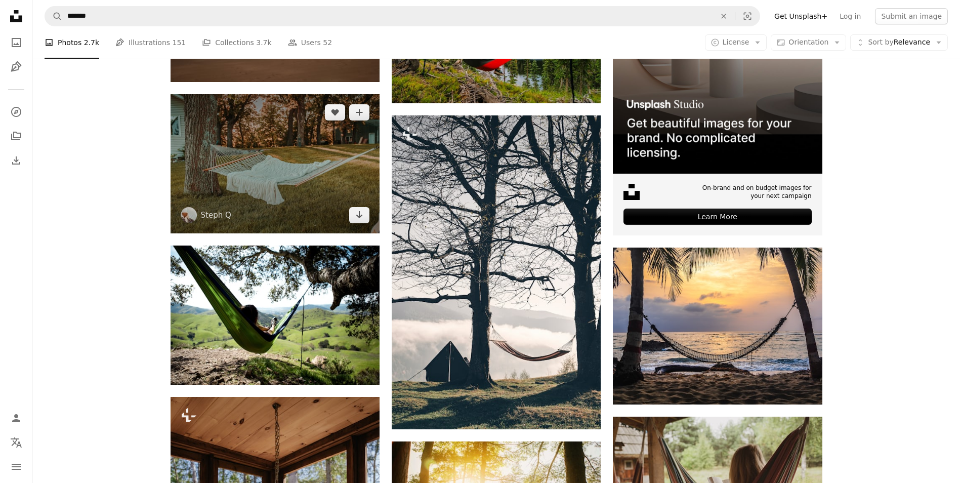
click at [289, 173] on img at bounding box center [275, 163] width 209 height 139
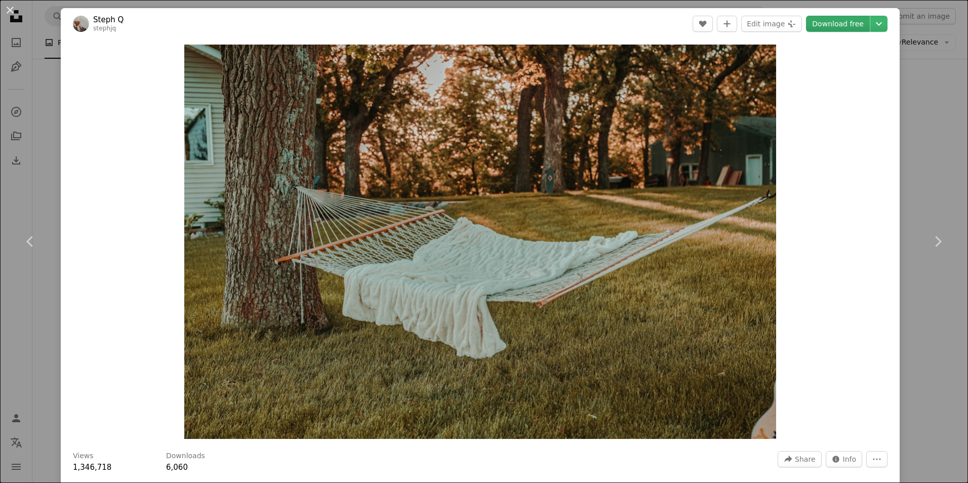
click at [821, 28] on link "Download free" at bounding box center [838, 24] width 64 height 16
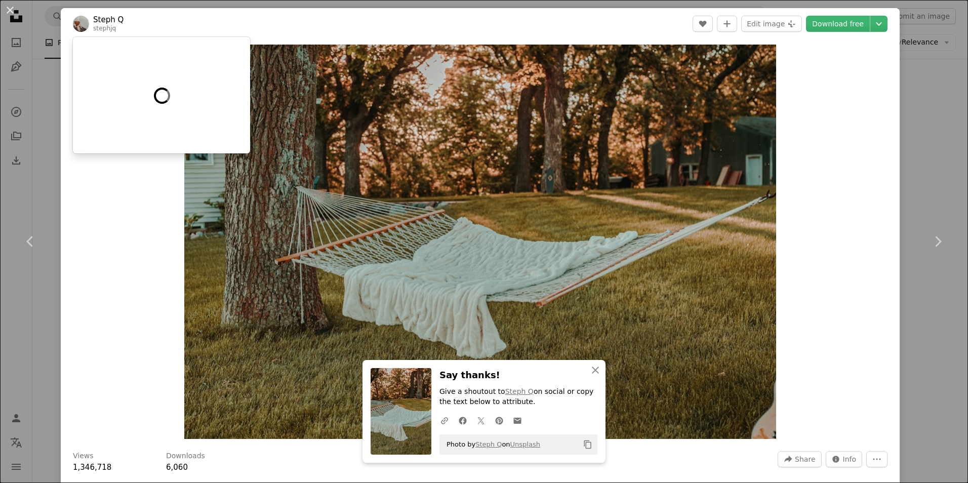
click at [154, 18] on header "Steph Q stephjq A heart A plus sign Edit image Plus sign for Unsplash+ Download…" at bounding box center [480, 23] width 839 height 31
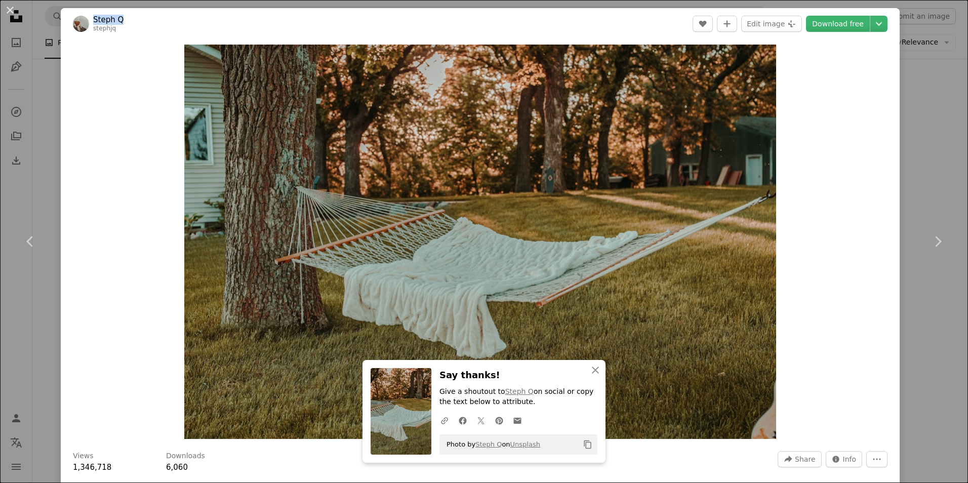
drag, startPoint x: 93, startPoint y: 15, endPoint x: 127, endPoint y: 16, distance: 33.9
click at [127, 16] on header "Steph Q stephjq A heart A plus sign Edit image Plus sign for Unsplash+ Download…" at bounding box center [480, 23] width 839 height 31
copy link "Steph Q"
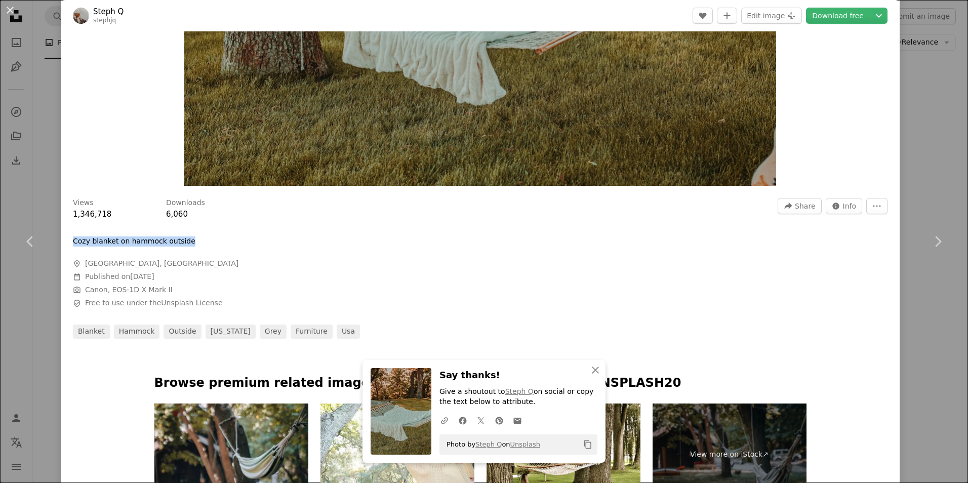
drag, startPoint x: 72, startPoint y: 241, endPoint x: 197, endPoint y: 244, distance: 125.6
click at [197, 244] on div "Views 1,346,718 Downloads 6,060 A forward-right arrow Share Info icon Info More…" at bounding box center [480, 265] width 839 height 148
copy p "Cozy blanket on hammock outside"
click at [198, 305] on link "Unsplash License" at bounding box center [191, 303] width 61 height 8
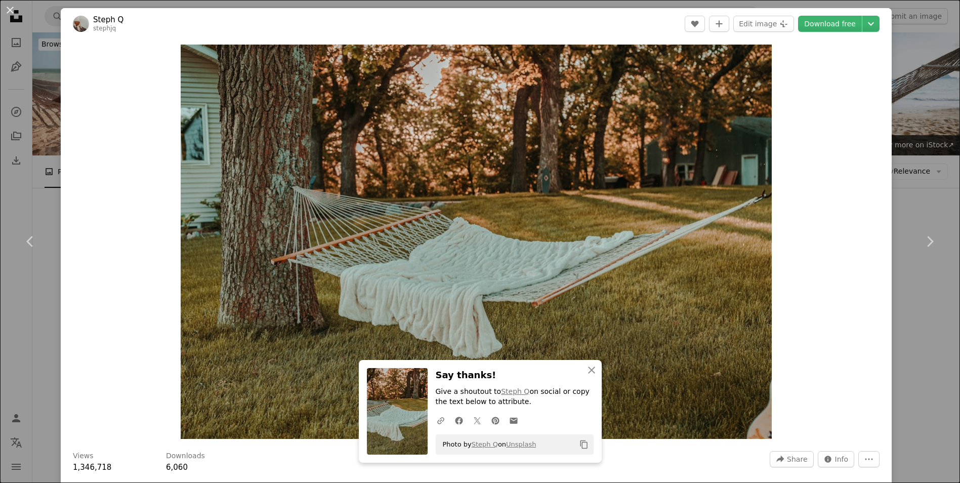
scroll to position [304, 0]
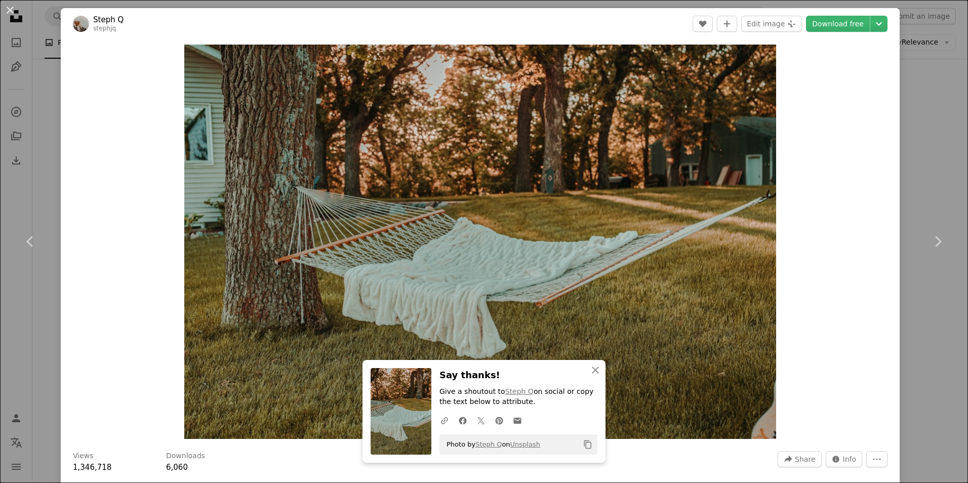
click at [933, 128] on div "An X shape Chevron left Chevron right An X shape Close Say thanks! Give a shout…" at bounding box center [484, 241] width 968 height 483
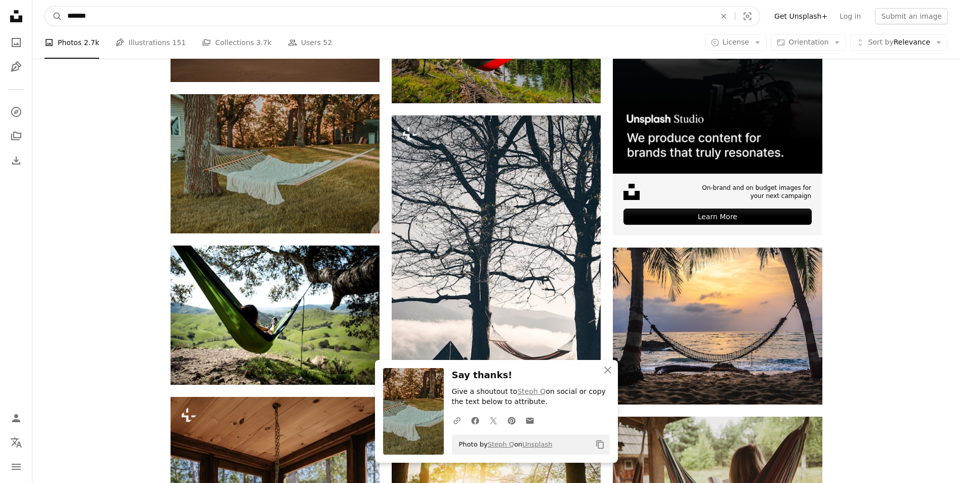
drag, startPoint x: 12, startPoint y: 18, endPoint x: 0, endPoint y: 16, distance: 11.8
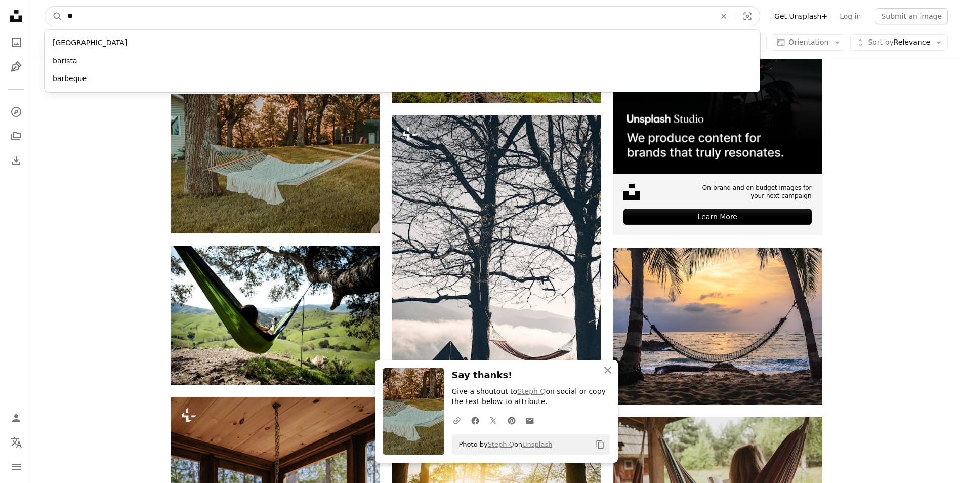
type input "*"
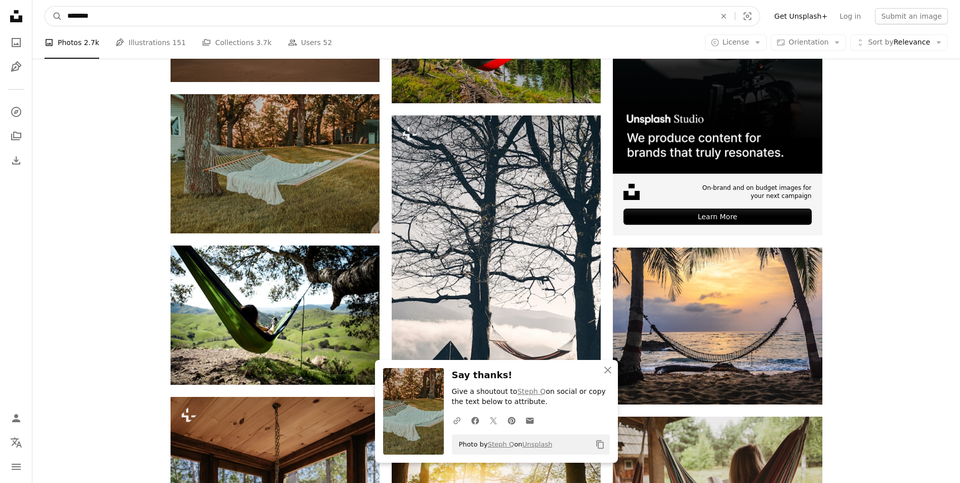
type input "*********"
click button "A magnifying glass" at bounding box center [53, 16] width 17 height 19
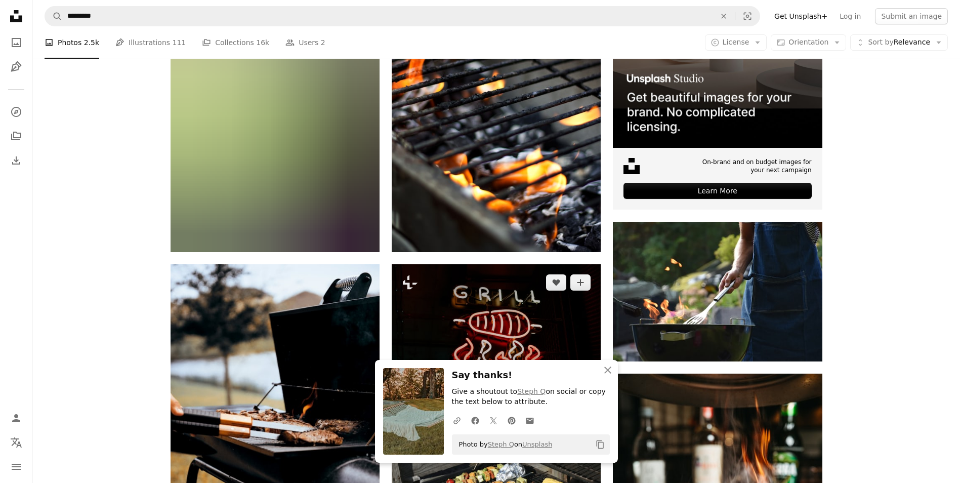
scroll to position [506, 0]
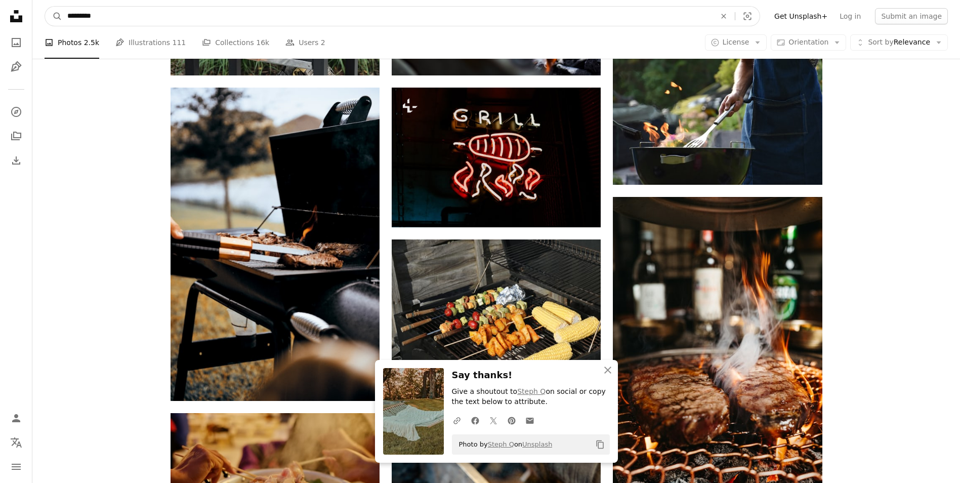
click at [67, 17] on input "*********" at bounding box center [387, 16] width 650 height 19
type input "**********"
click button "A magnifying glass" at bounding box center [53, 16] width 17 height 19
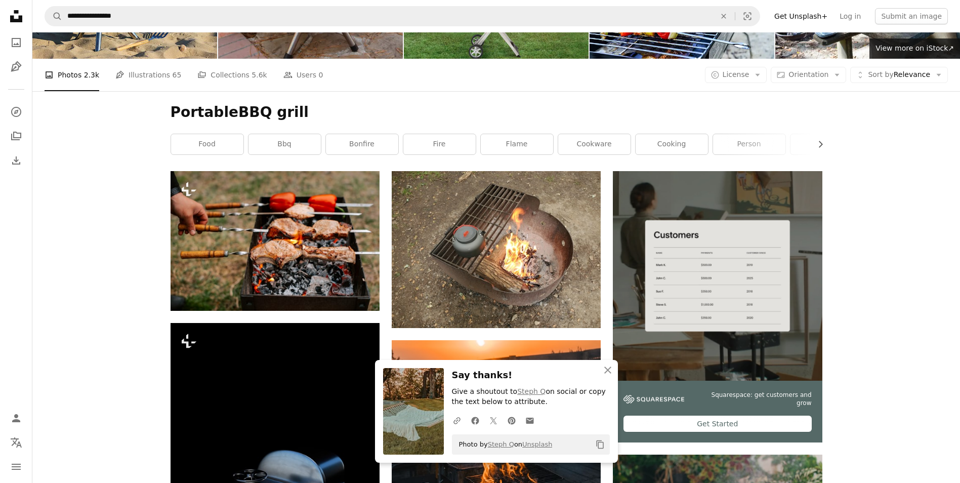
scroll to position [101, 0]
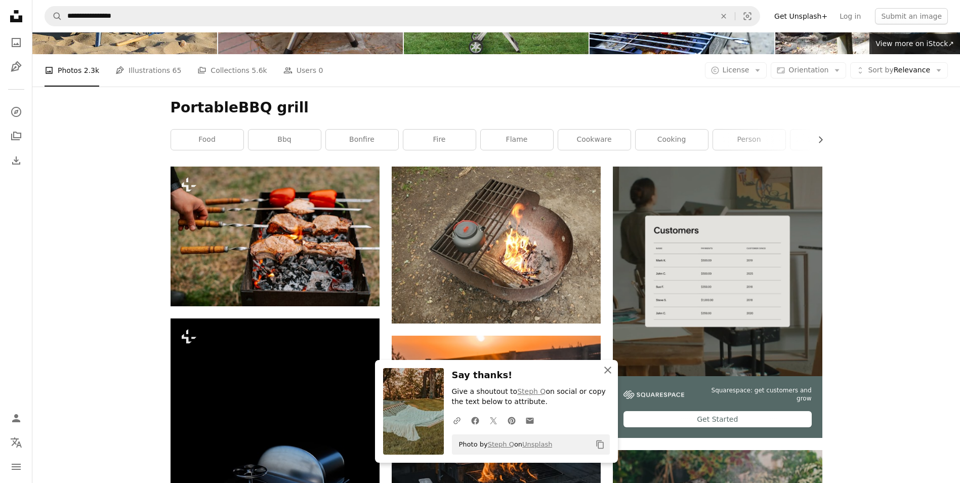
click at [607, 366] on icon "An X shape" at bounding box center [608, 370] width 12 height 12
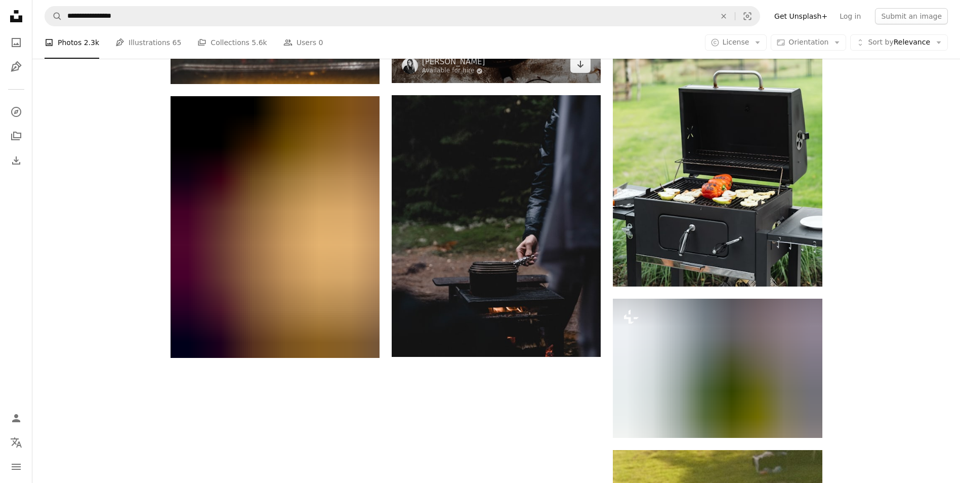
scroll to position [1316, 0]
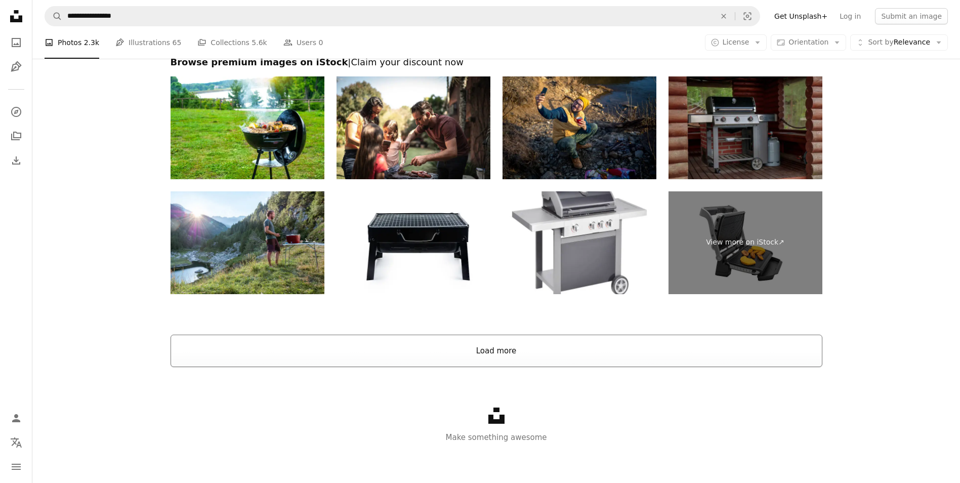
click at [530, 344] on button "Load more" at bounding box center [497, 351] width 652 height 32
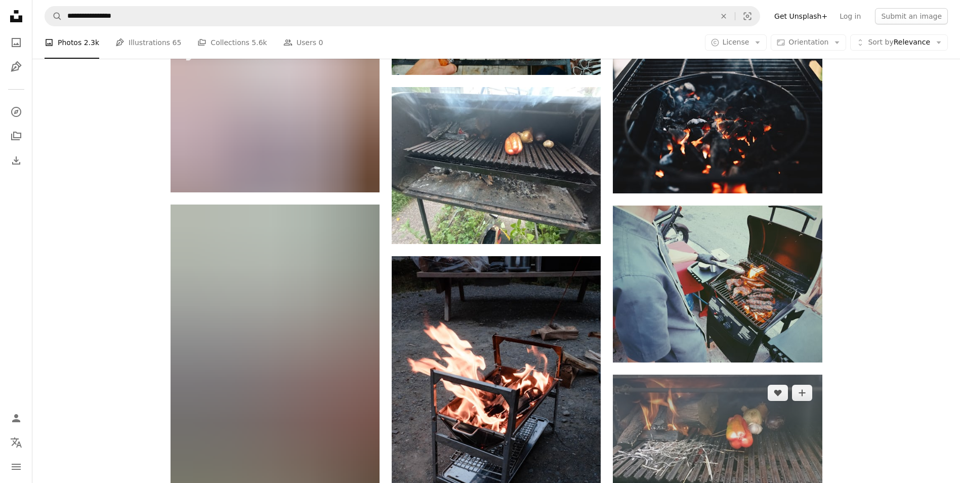
scroll to position [2837, 0]
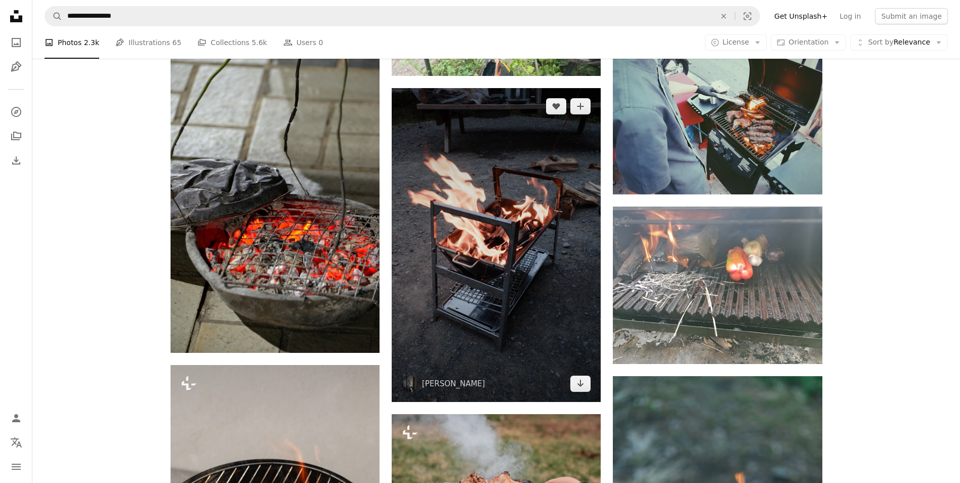
click at [526, 241] on img at bounding box center [496, 245] width 209 height 314
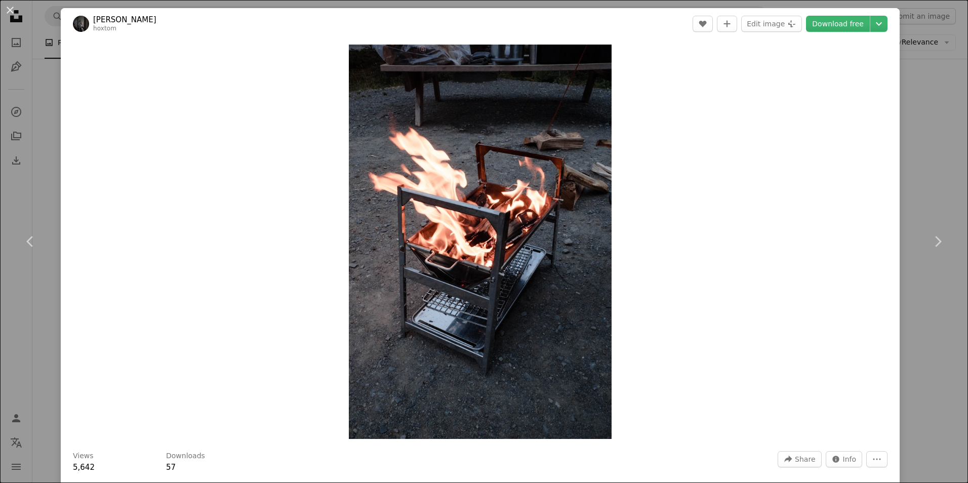
click at [933, 108] on div "An X shape Chevron left Chevron right [PERSON_NAME] hoxtom A heart A plus sign …" at bounding box center [484, 241] width 968 height 483
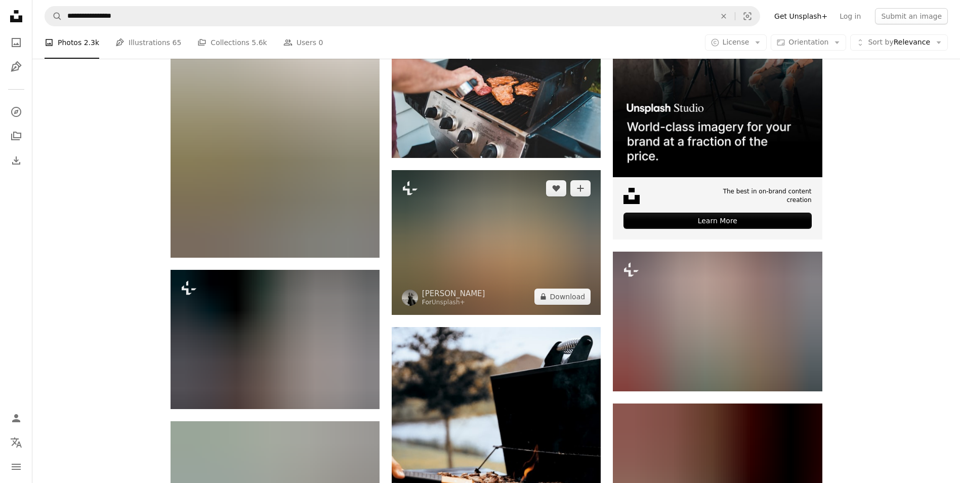
scroll to position [4355, 0]
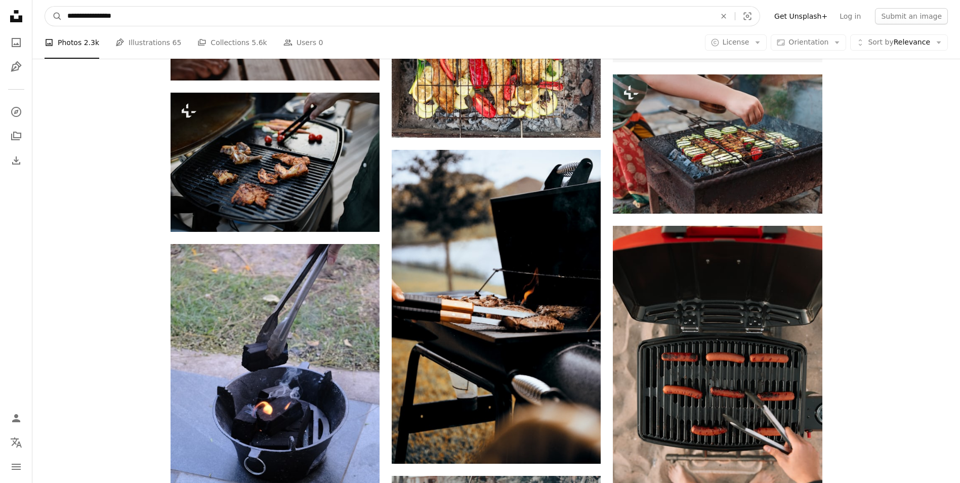
drag, startPoint x: 92, startPoint y: 13, endPoint x: -2, endPoint y: 29, distance: 95.6
type input "*********"
click at [45, 7] on button "A magnifying glass" at bounding box center [53, 16] width 17 height 19
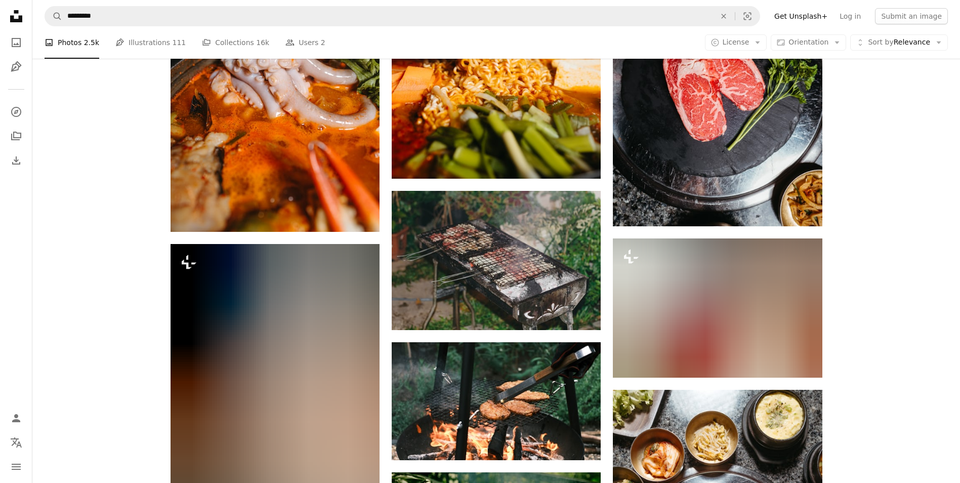
scroll to position [6429, 0]
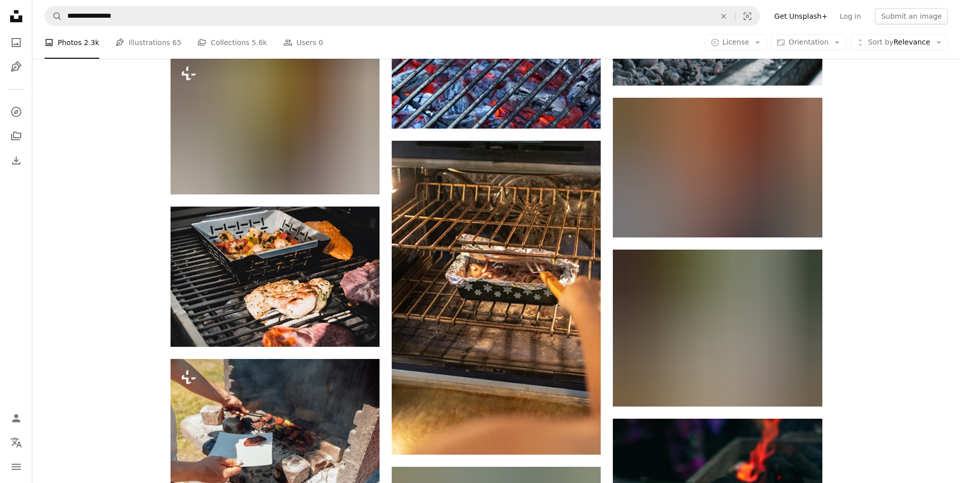
scroll to position [10885, 0]
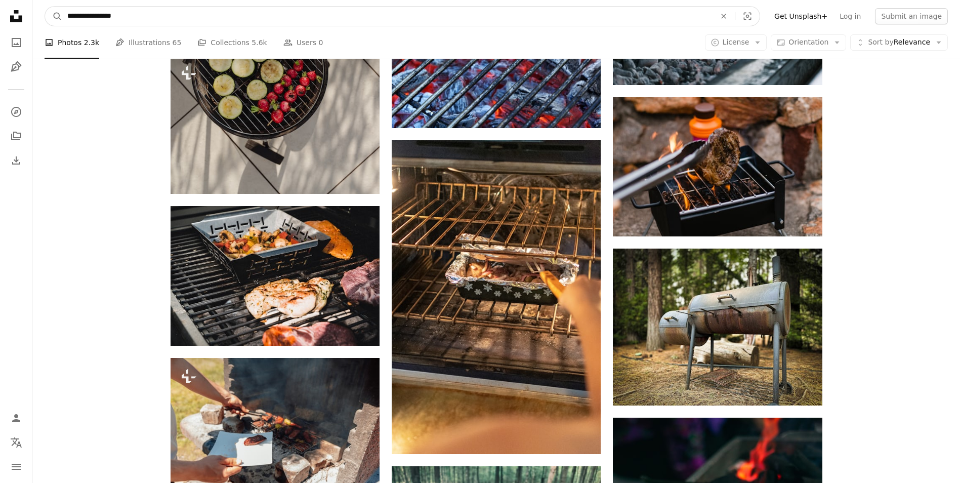
drag, startPoint x: 40, startPoint y: 16, endPoint x: -2, endPoint y: 18, distance: 42.6
type input "*****"
click button "A magnifying glass" at bounding box center [53, 16] width 17 height 19
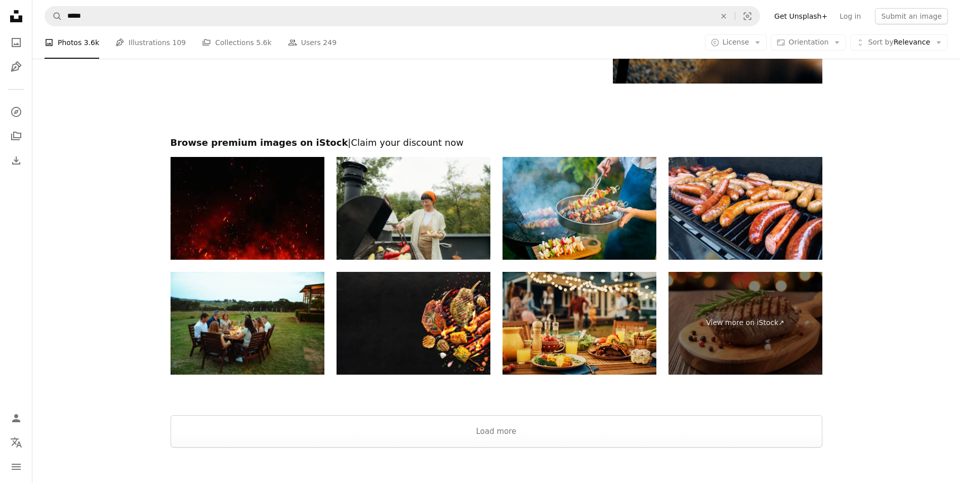
scroll to position [1873, 0]
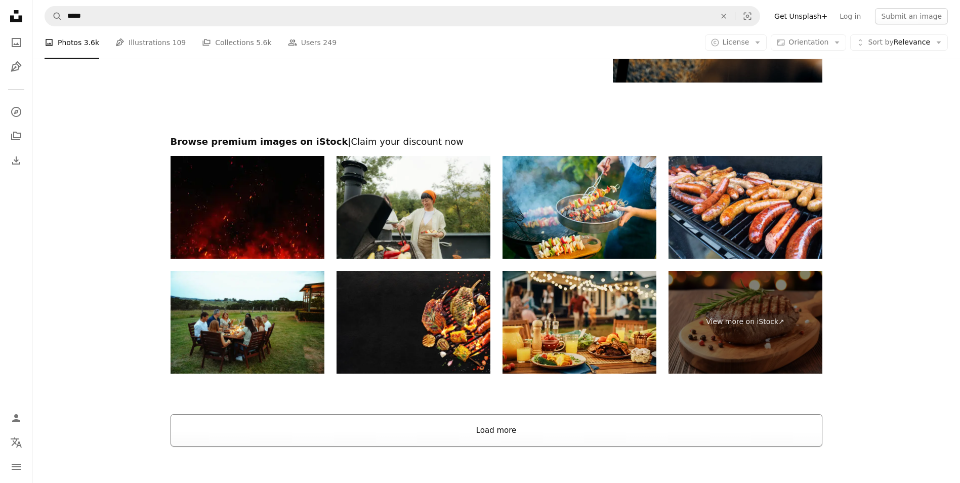
click at [528, 443] on button "Load more" at bounding box center [497, 430] width 652 height 32
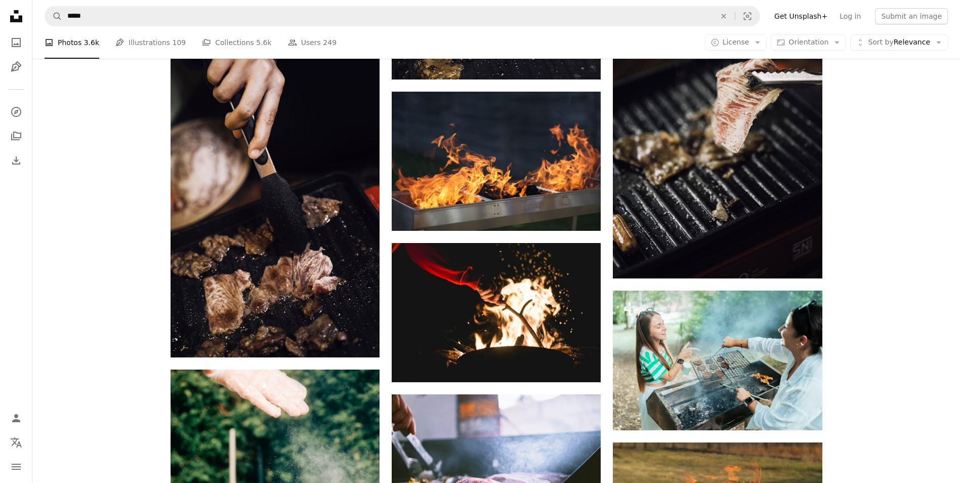
scroll to position [9871, 0]
